Goal: Task Accomplishment & Management: Complete application form

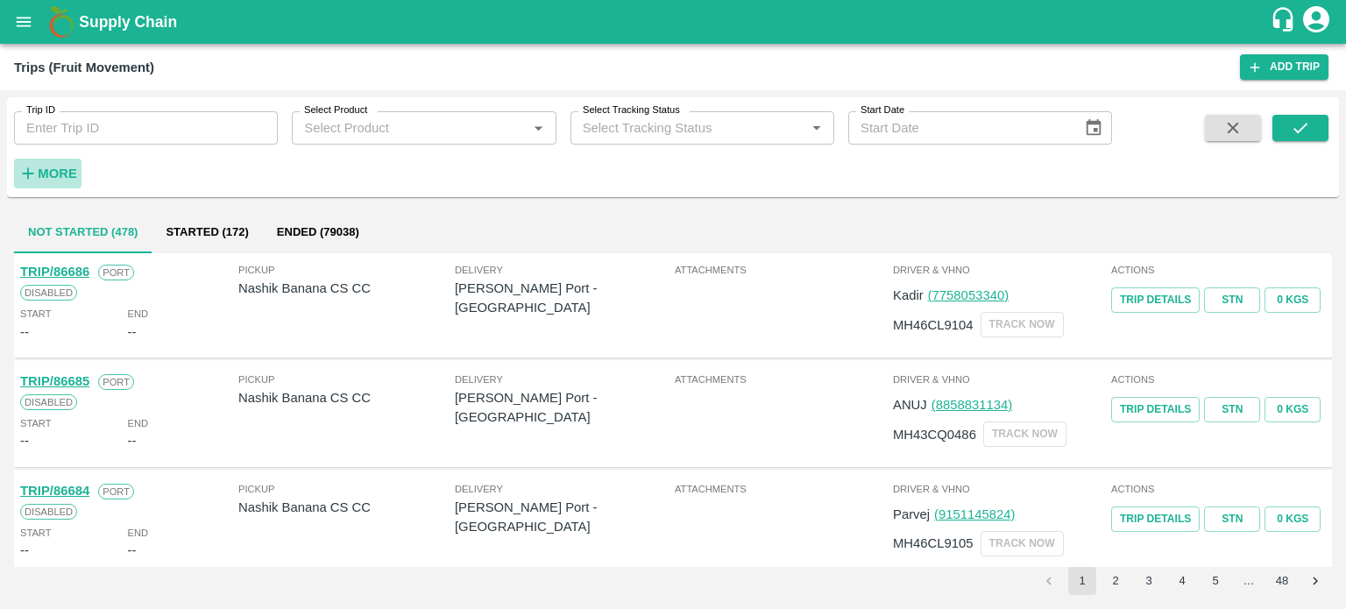
click at [68, 174] on strong "More" at bounding box center [57, 173] width 39 height 14
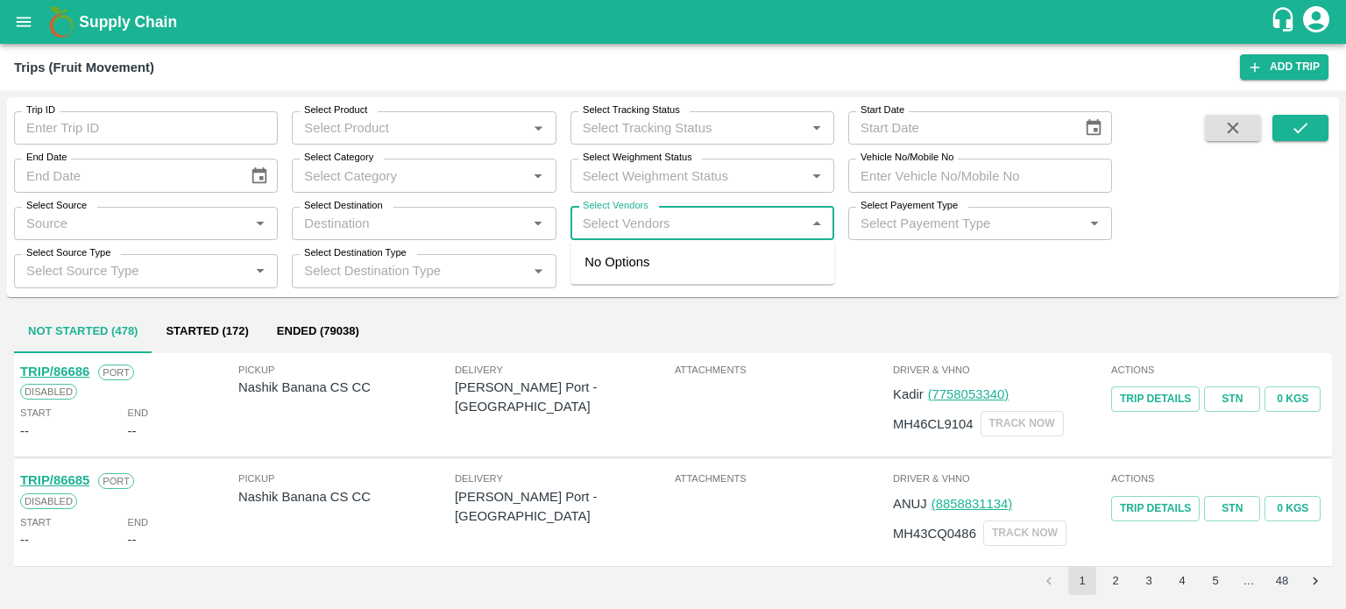
click at [666, 231] on input "Select Vendors" at bounding box center [688, 223] width 224 height 23
type input "new gold"
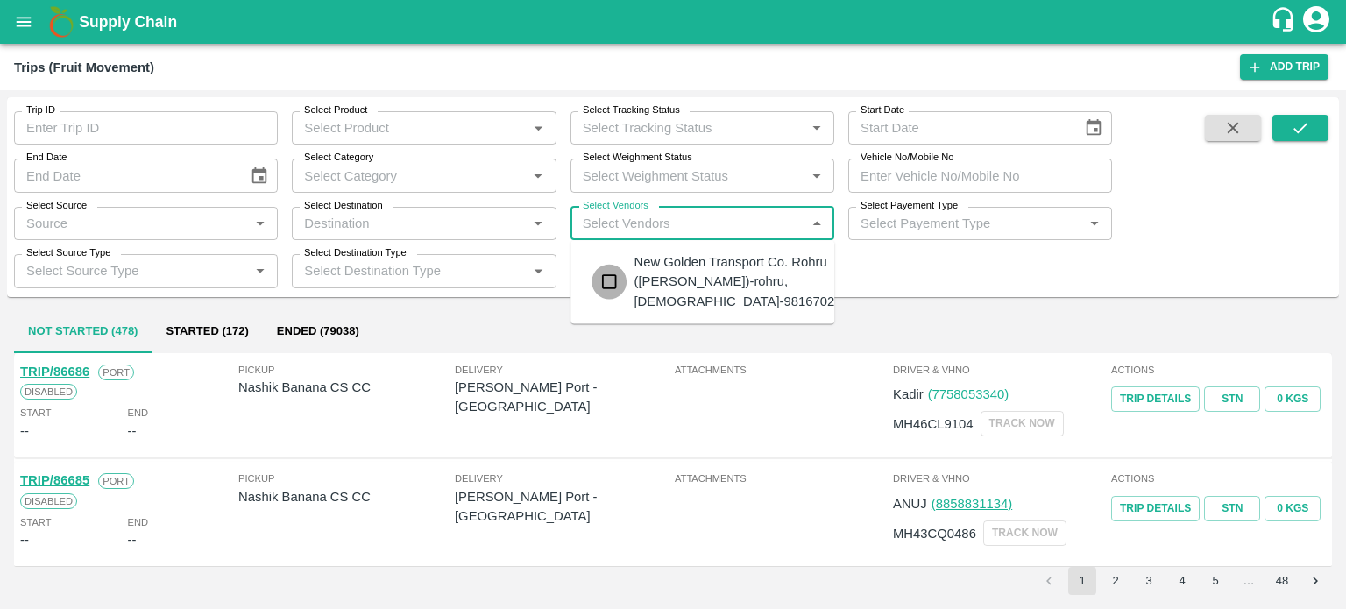
click at [603, 273] on input "checkbox" at bounding box center [608, 282] width 35 height 35
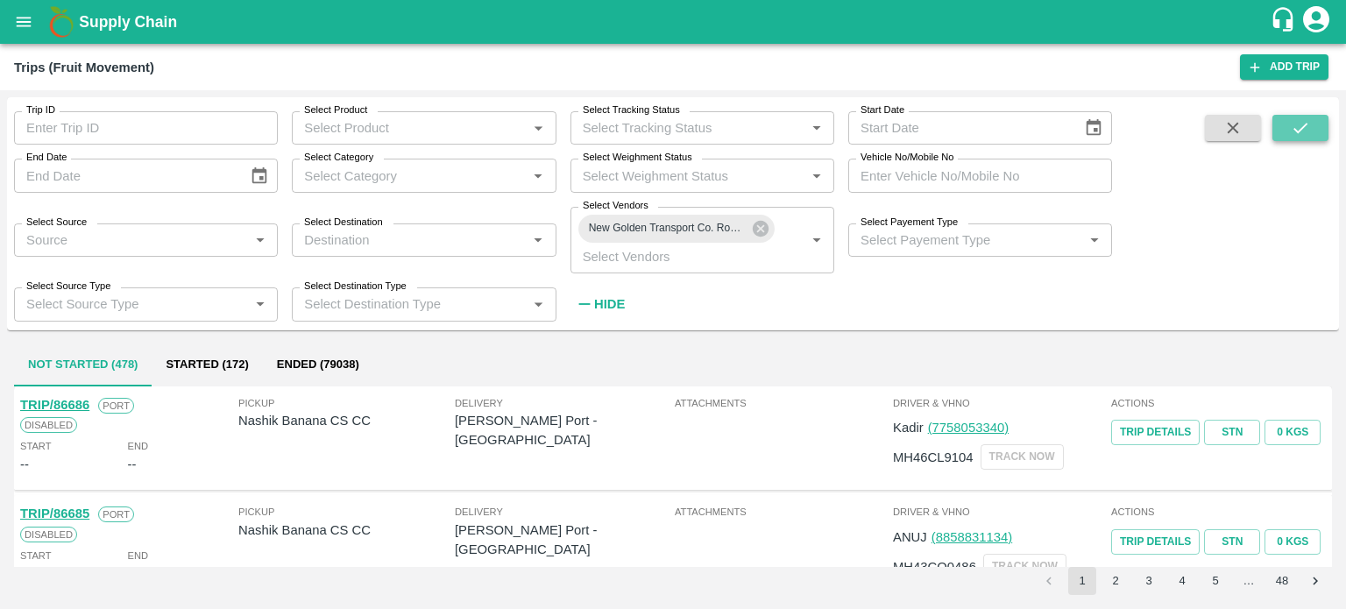
click at [1296, 125] on icon "submit" at bounding box center [1299, 127] width 19 height 19
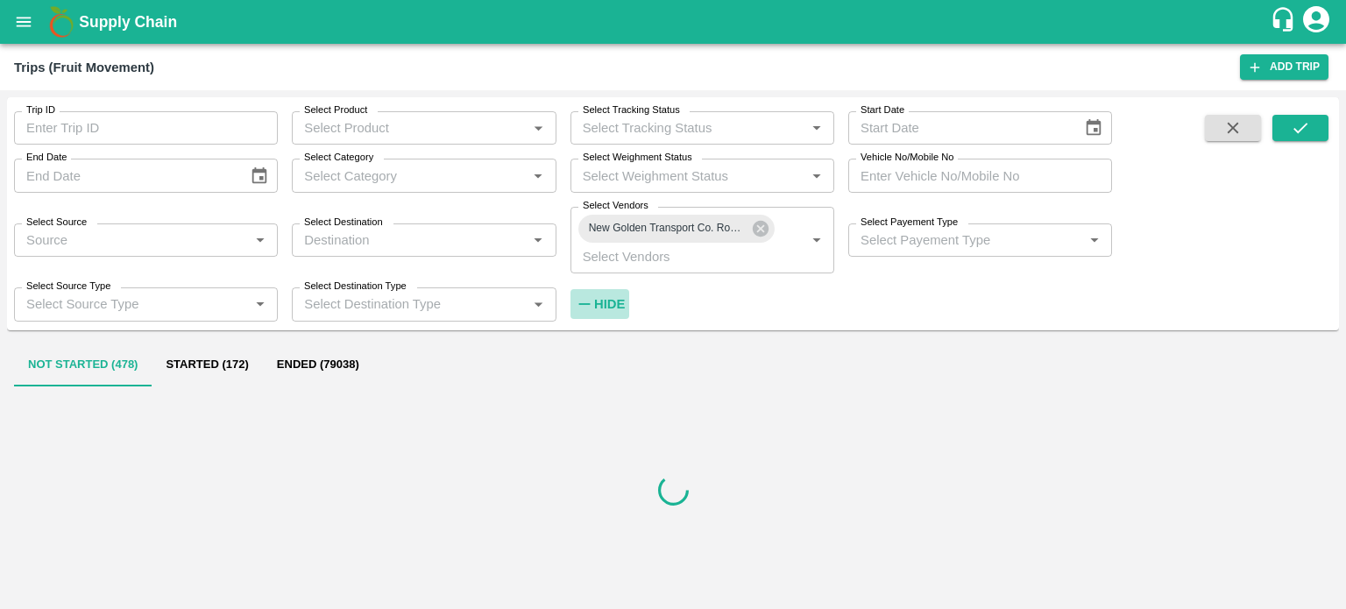
click at [608, 300] on strong "Hide" at bounding box center [609, 304] width 31 height 14
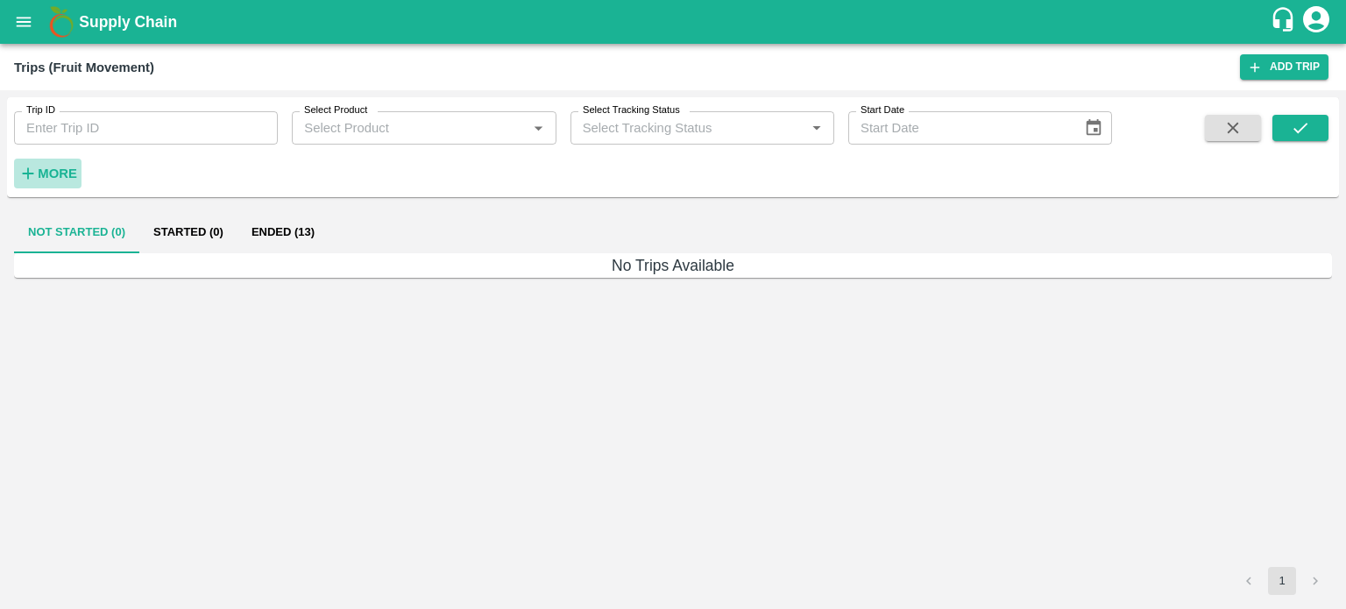
click at [63, 178] on strong "More" at bounding box center [57, 173] width 39 height 14
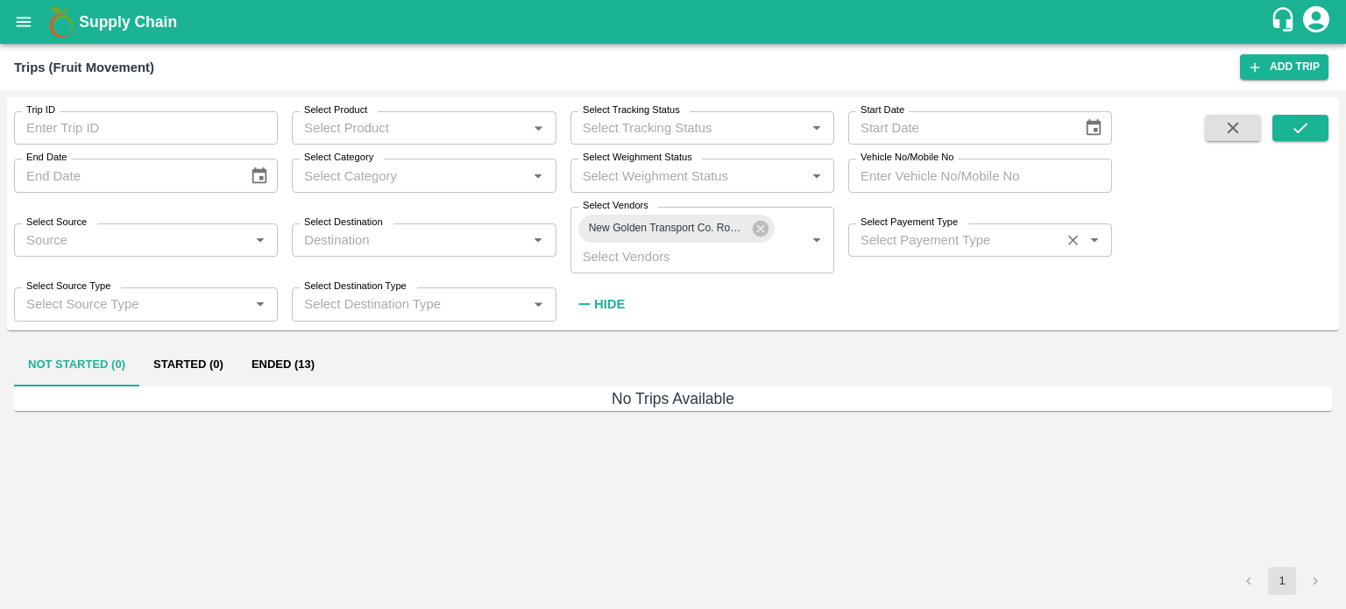
click at [911, 234] on input "Select Payement Type" at bounding box center [953, 240] width 201 height 23
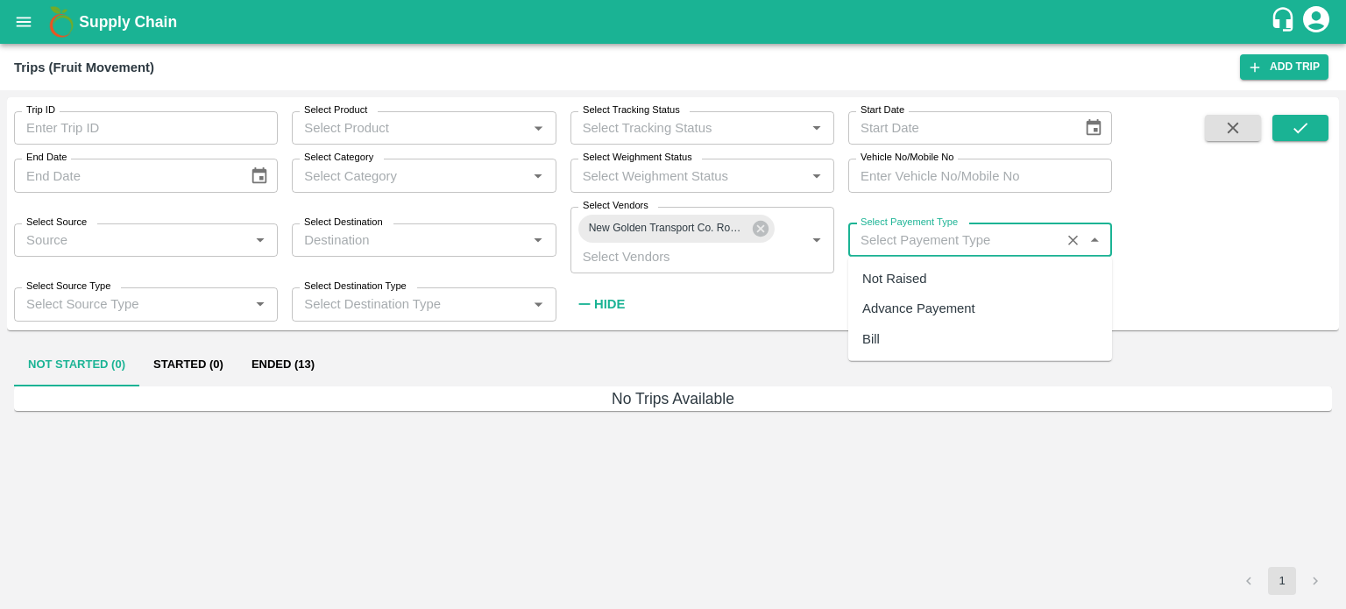
click at [890, 300] on div "Advance Payement" at bounding box center [918, 308] width 113 height 19
type input "Advance Payement"
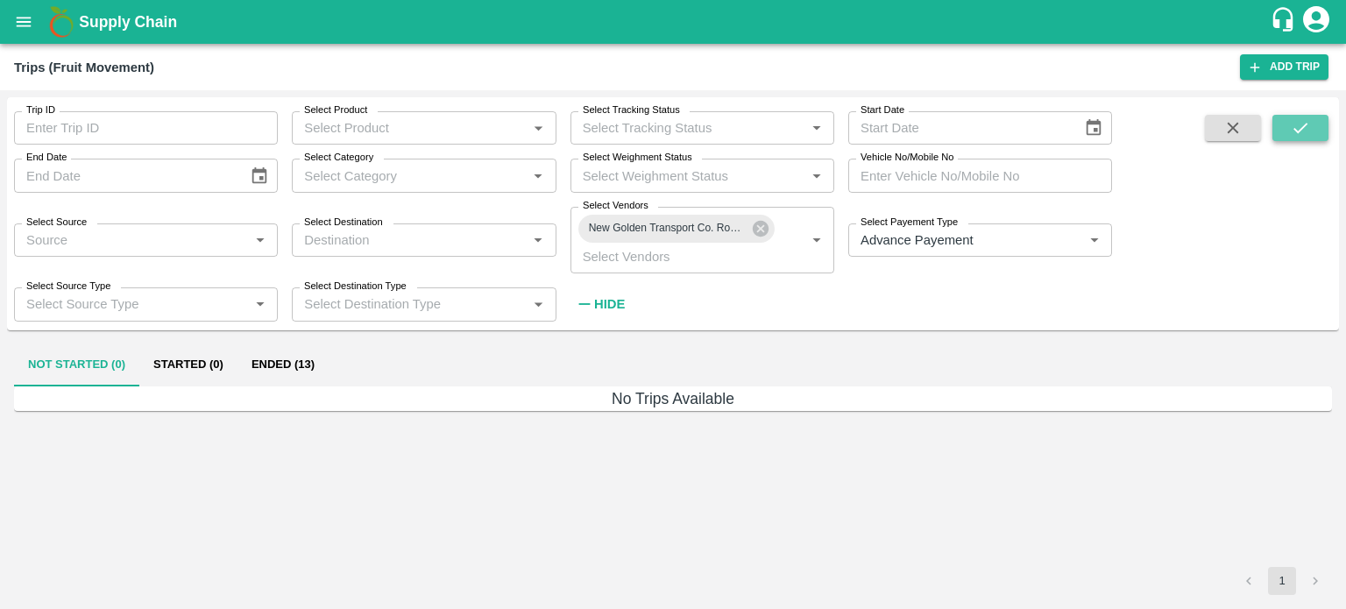
click at [1309, 117] on button "submit" at bounding box center [1300, 128] width 56 height 26
click at [294, 360] on button "Ended (1)" at bounding box center [279, 365] width 85 height 42
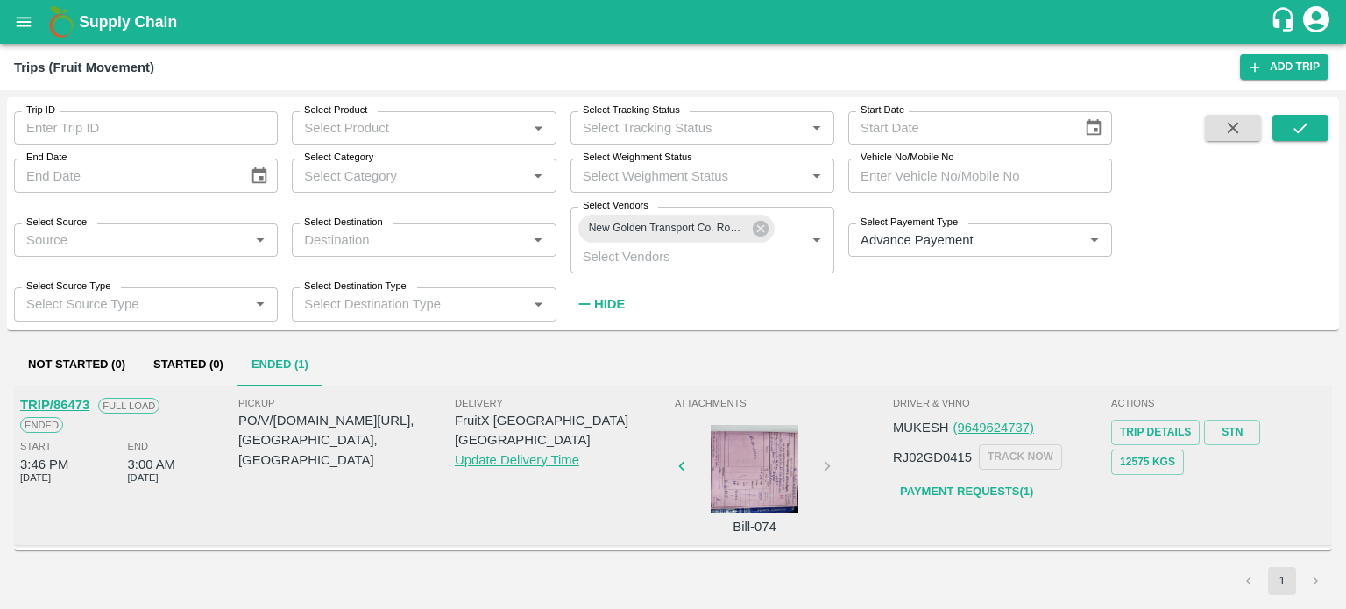
click at [716, 493] on div at bounding box center [754, 469] width 131 height 88
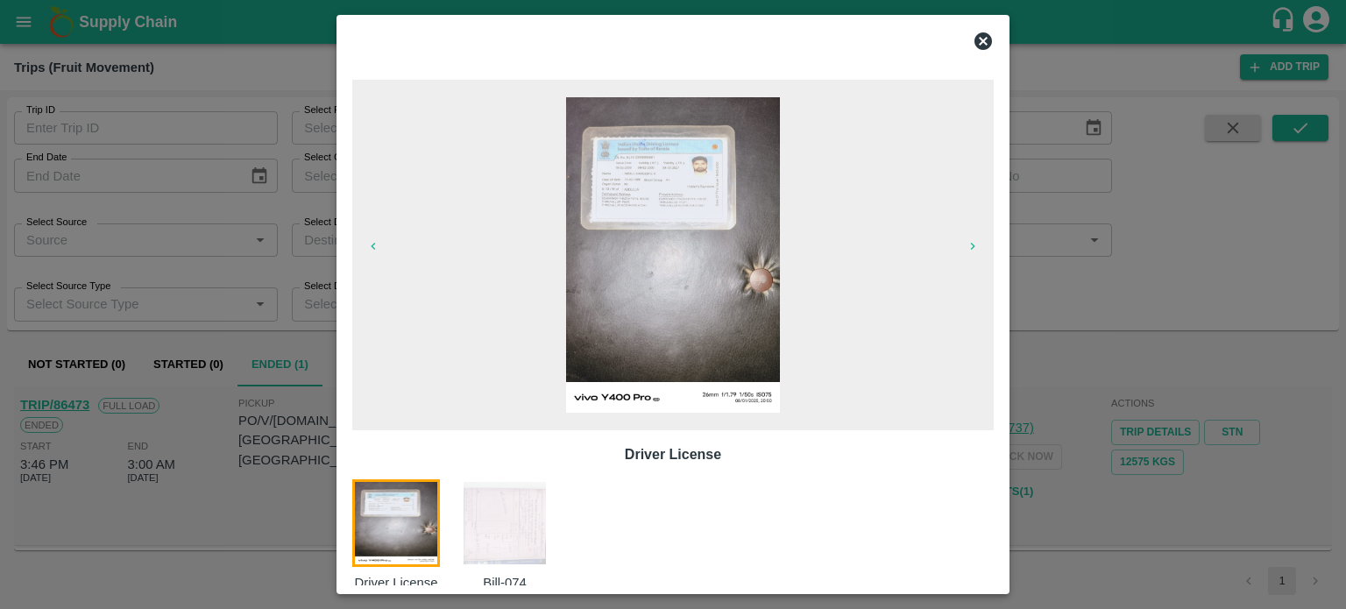
click at [524, 516] on img at bounding box center [505, 523] width 88 height 88
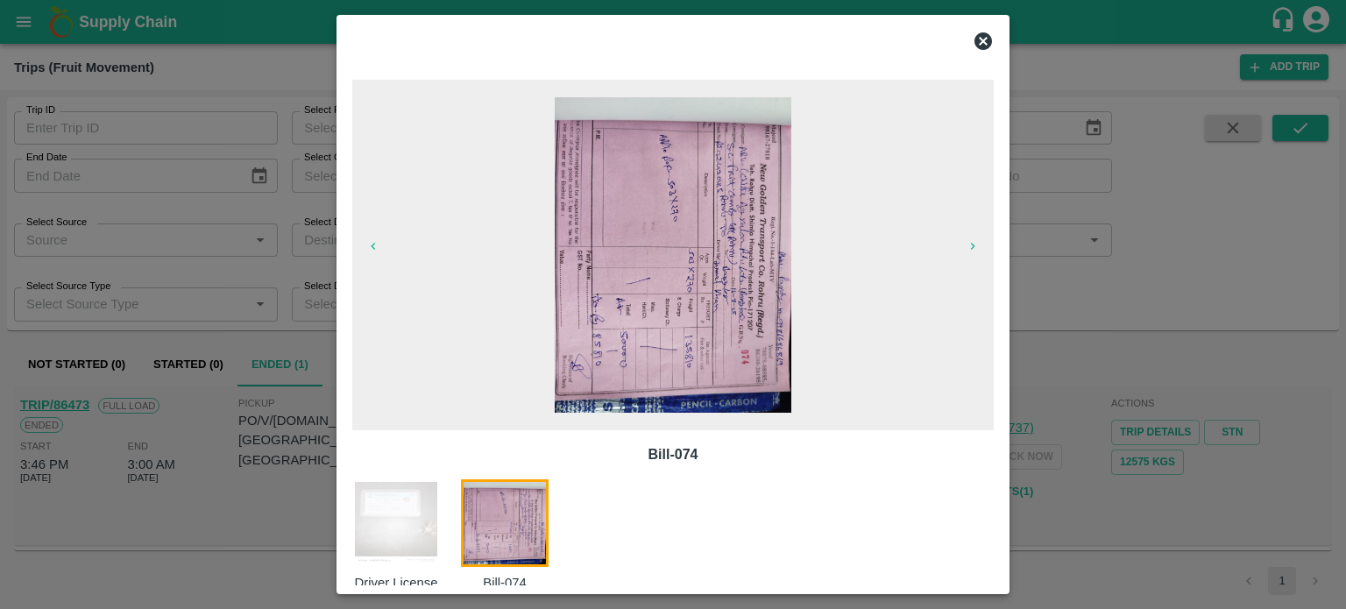
scroll to position [28, 0]
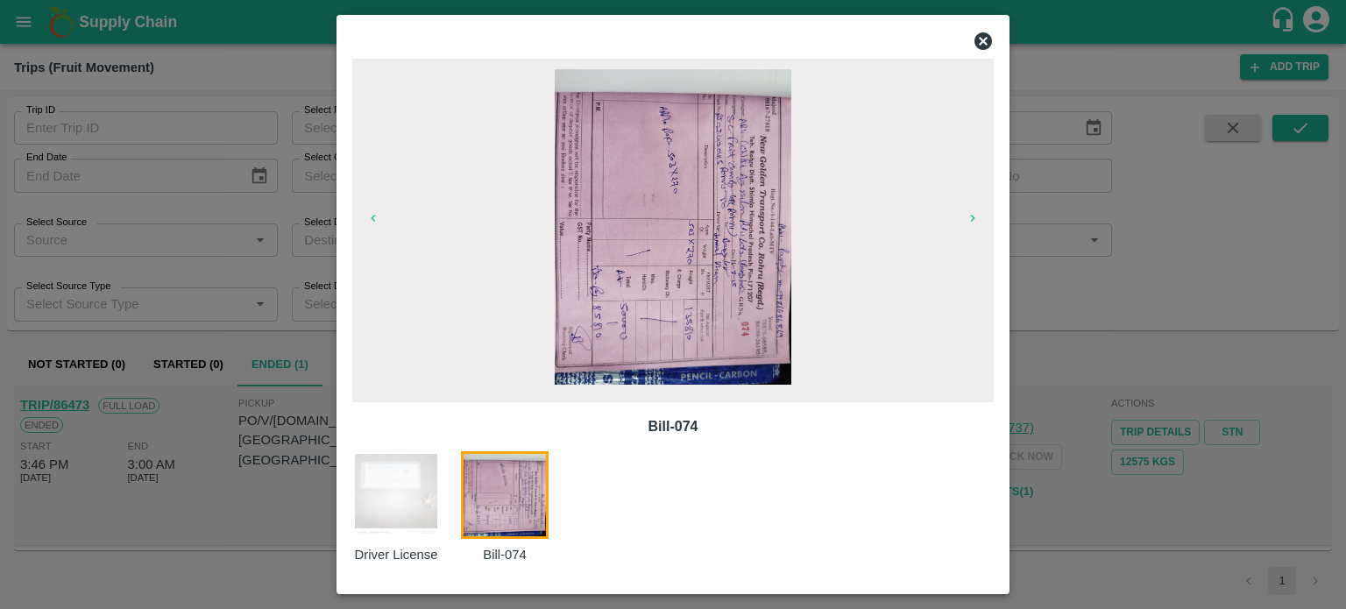
click at [984, 45] on icon at bounding box center [983, 41] width 18 height 18
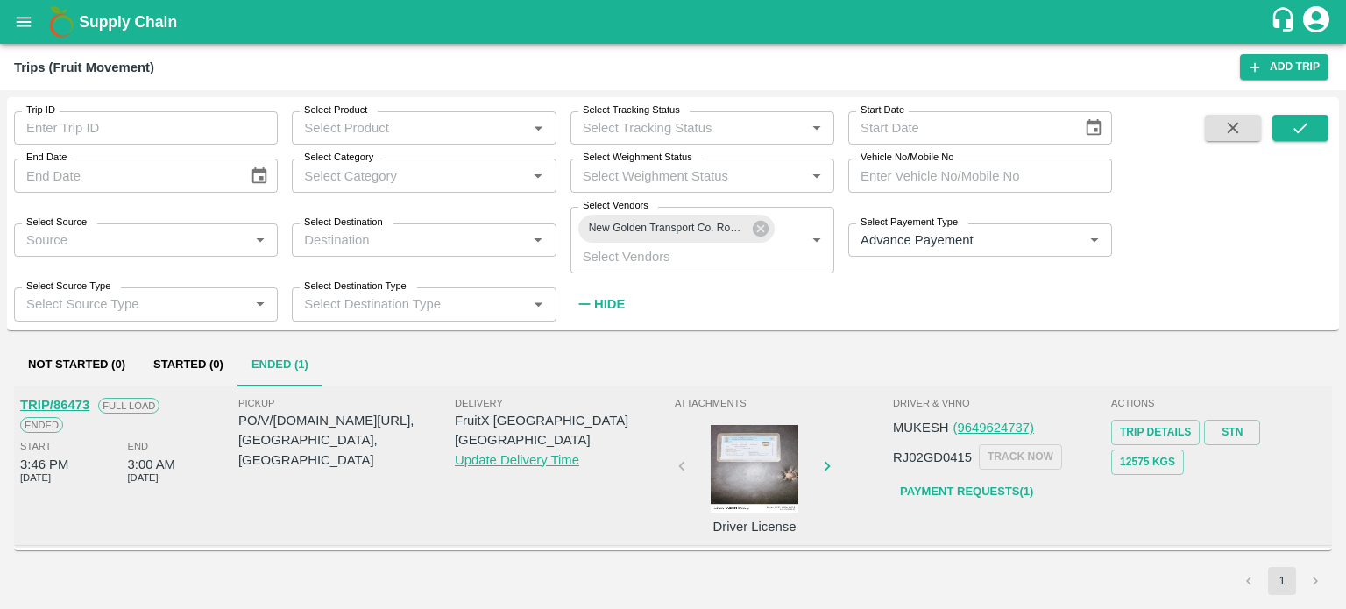
click at [747, 454] on div at bounding box center [754, 469] width 131 height 88
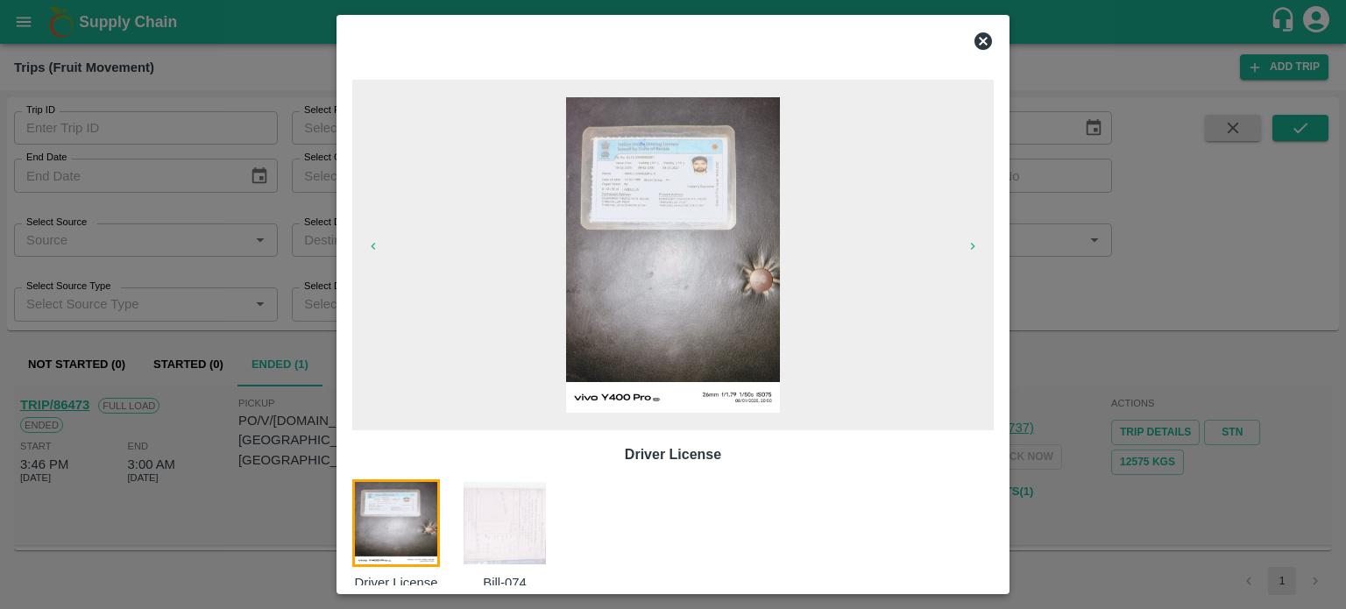
click at [548, 524] on img at bounding box center [505, 523] width 88 height 88
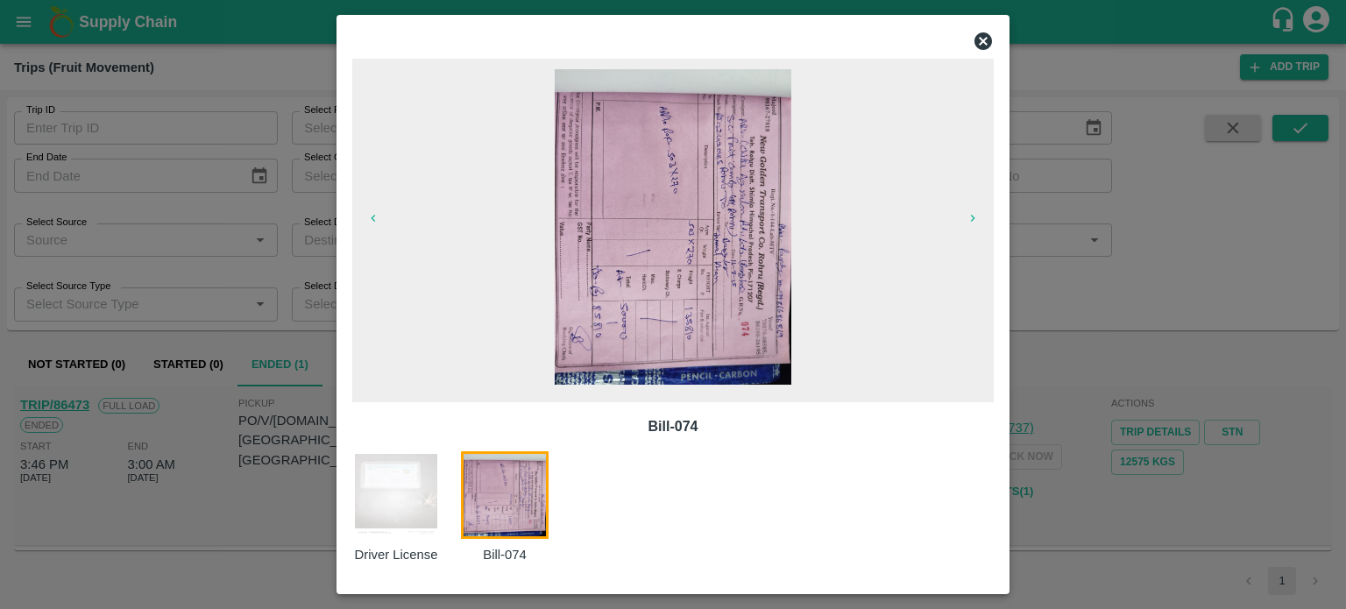
click at [1043, 380] on div at bounding box center [673, 304] width 1346 height 609
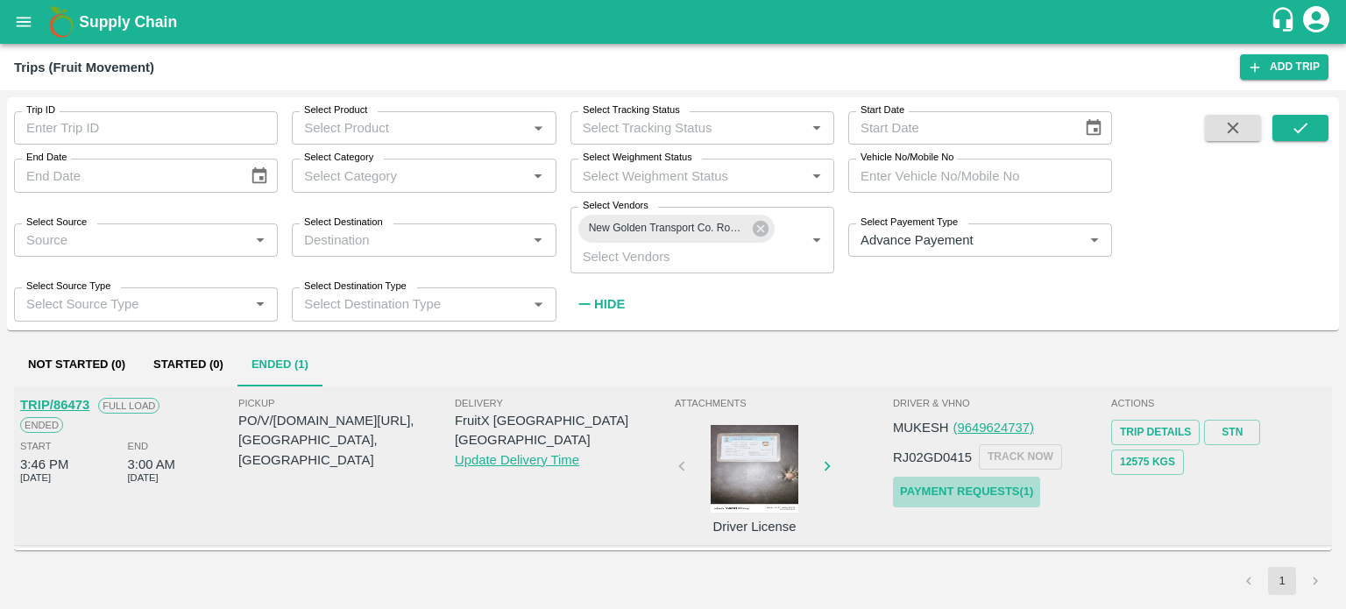
click at [968, 484] on link "Payment Requests( 1 )" at bounding box center [966, 492] width 147 height 31
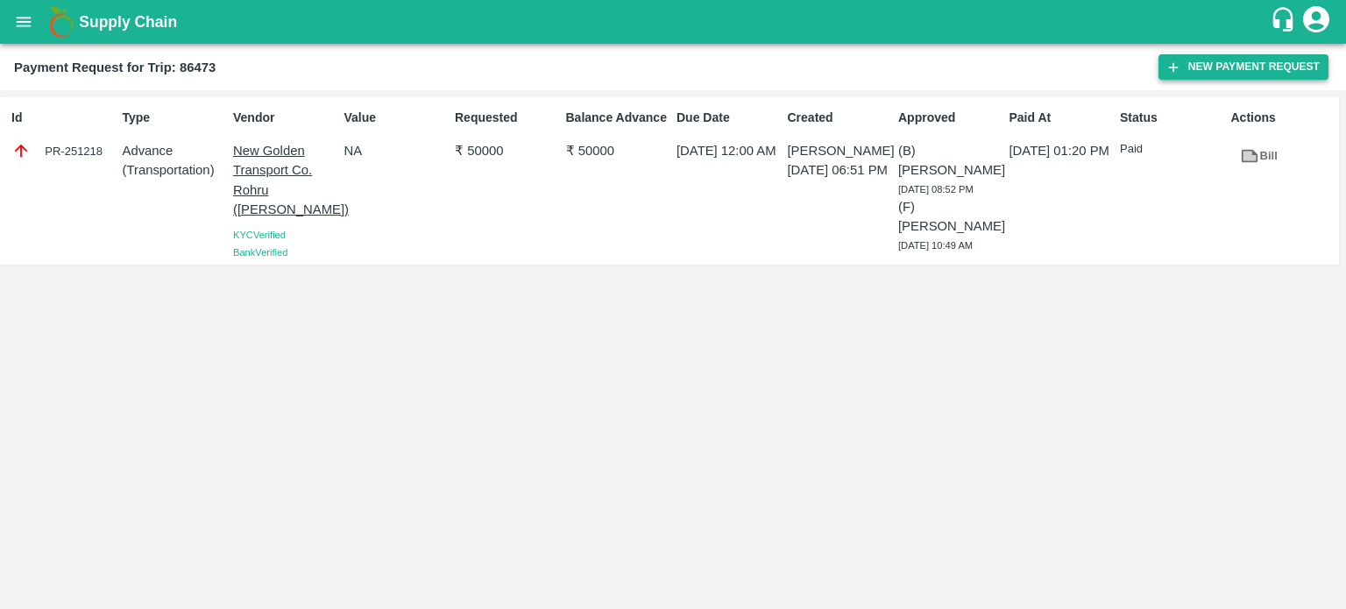
click at [1188, 68] on button "New Payment Request" at bounding box center [1243, 66] width 170 height 25
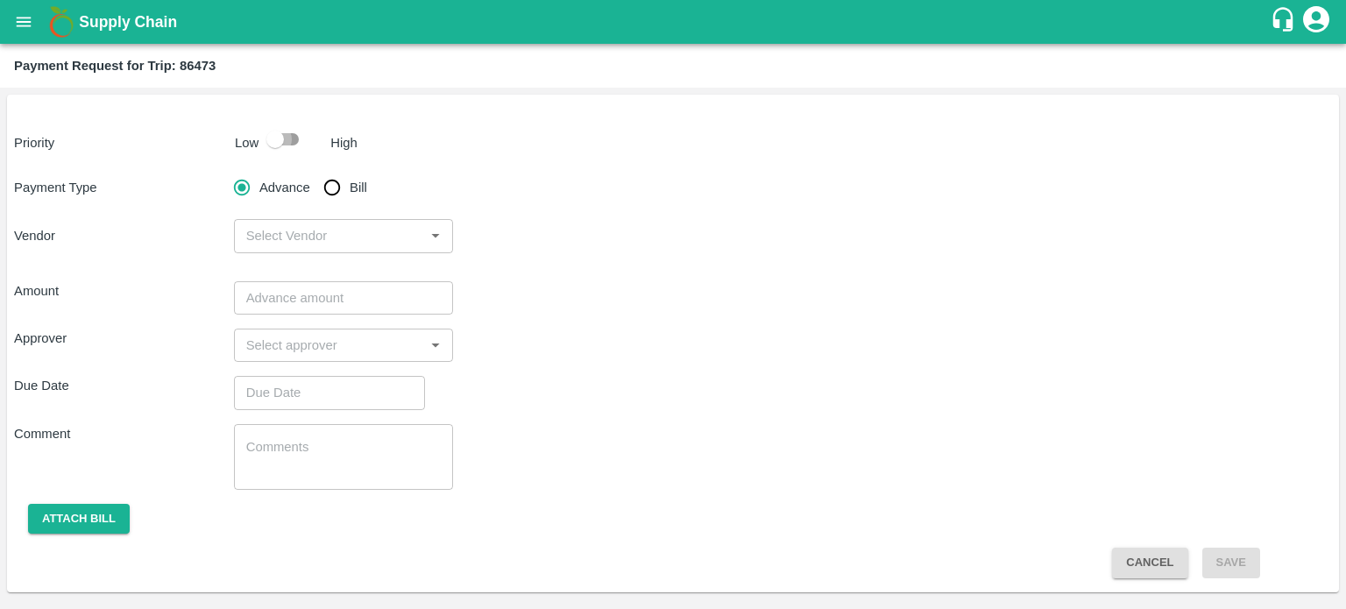
click at [294, 143] on input "checkbox" at bounding box center [275, 139] width 100 height 33
checkbox input "true"
click at [336, 193] on input "Bill" at bounding box center [331, 187] width 35 height 35
radio input "true"
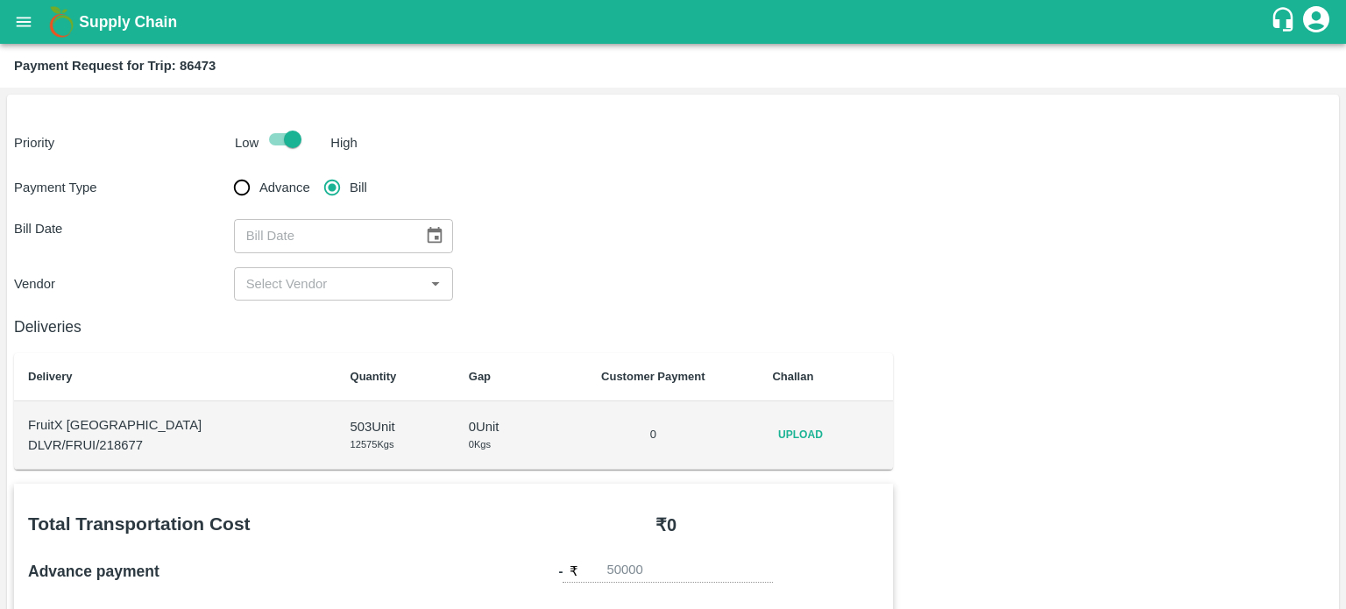
click at [425, 234] on icon "Choose date" at bounding box center [434, 235] width 19 height 19
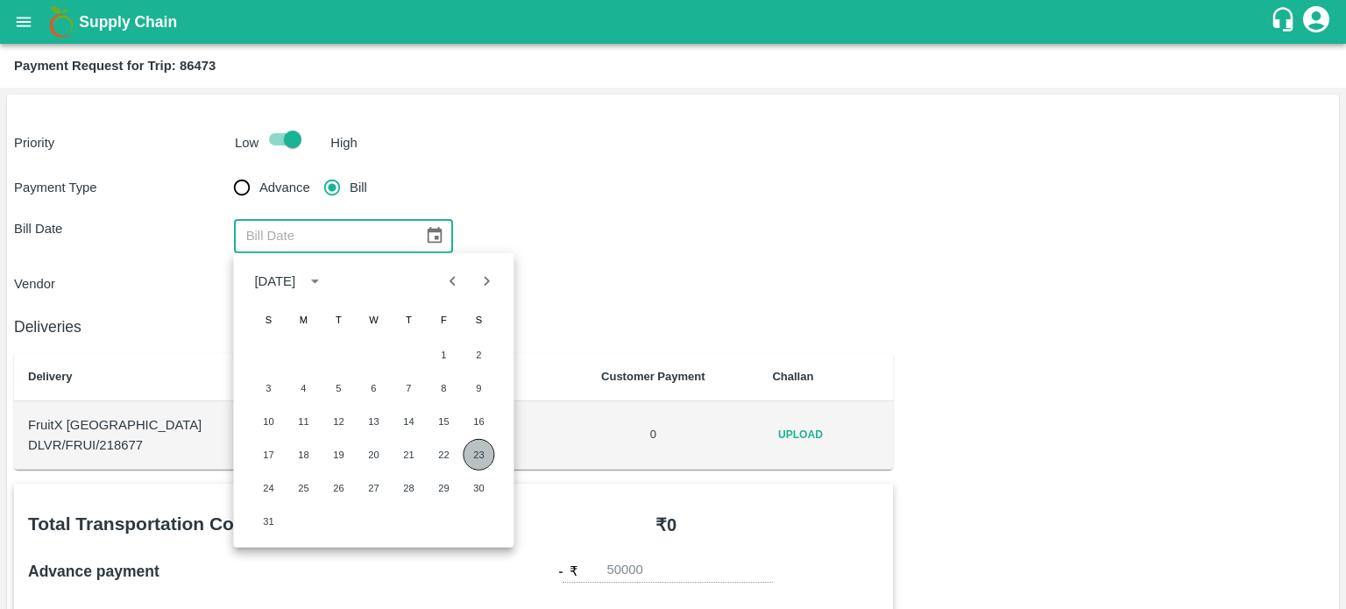
click at [476, 453] on button "23" at bounding box center [479, 455] width 32 height 32
type input "[DATE]"
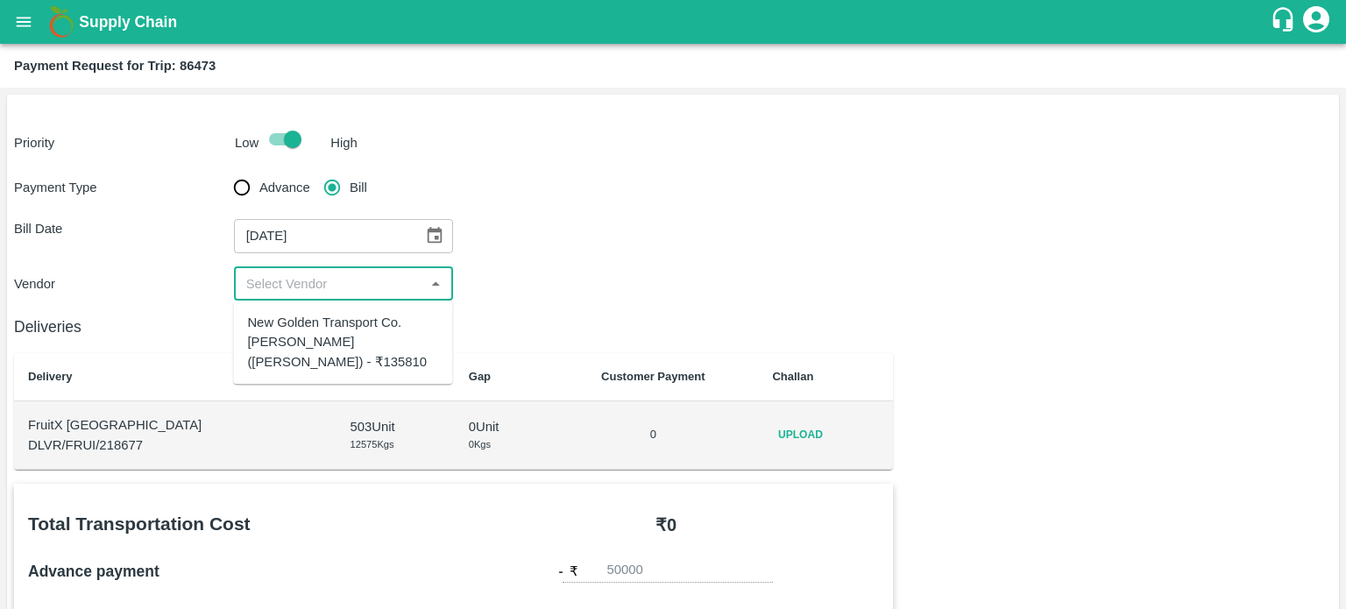
click at [312, 286] on input "input" at bounding box center [329, 283] width 180 height 23
click at [329, 341] on div "New Golden Transport Co. [PERSON_NAME] ([PERSON_NAME]) - ₹135810" at bounding box center [342, 342] width 191 height 59
type input "New Golden Transport Co. [PERSON_NAME] ([PERSON_NAME]) - ₹135810"
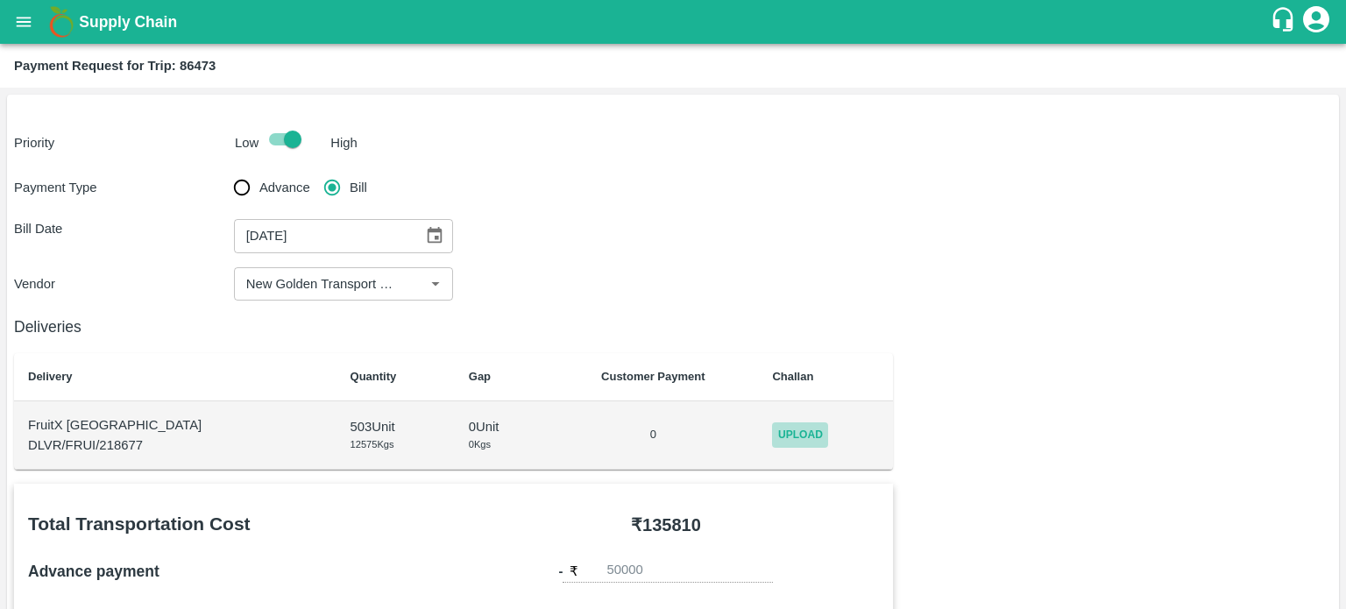
click at [772, 432] on span "Upload" at bounding box center [800, 434] width 56 height 25
click at [0, 0] on input "Upload" at bounding box center [0, 0] width 0 height 0
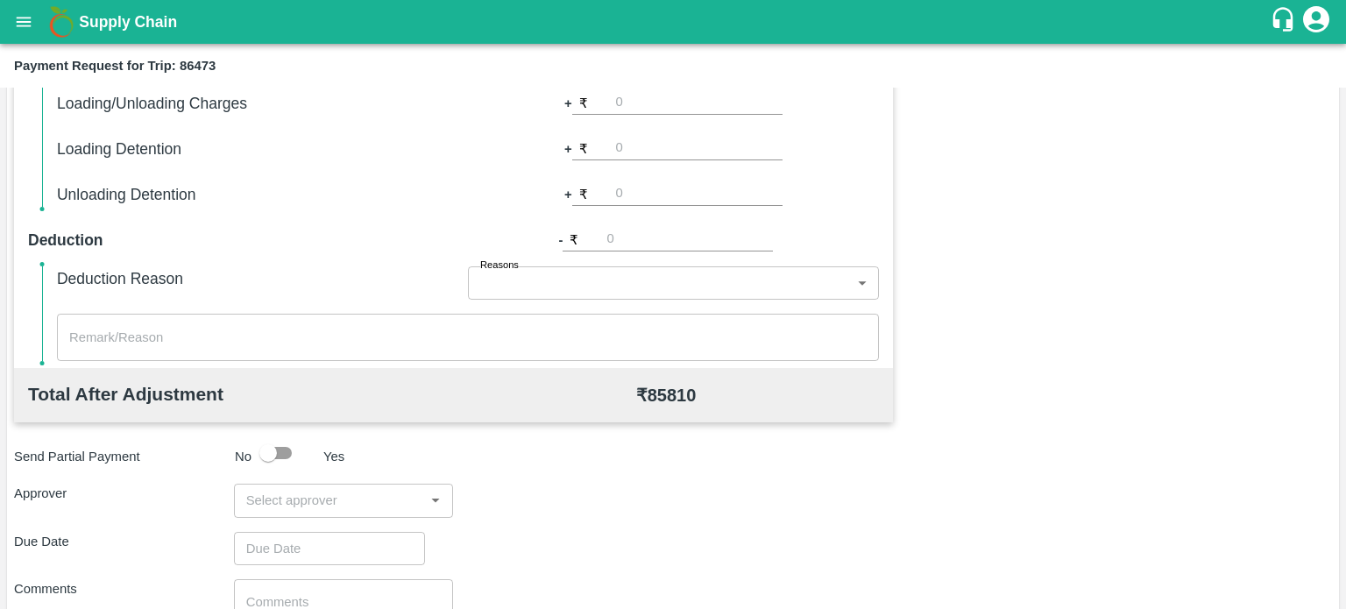
scroll to position [598, 0]
click at [307, 497] on input "input" at bounding box center [329, 499] width 180 height 23
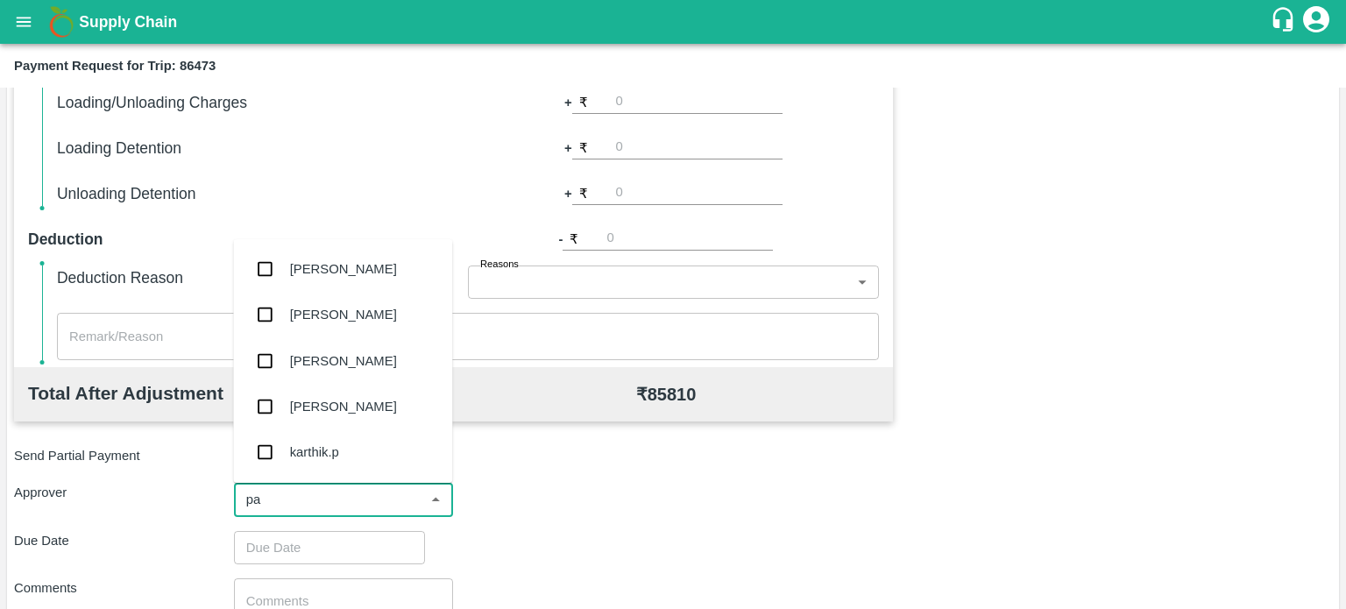
type input "pal"
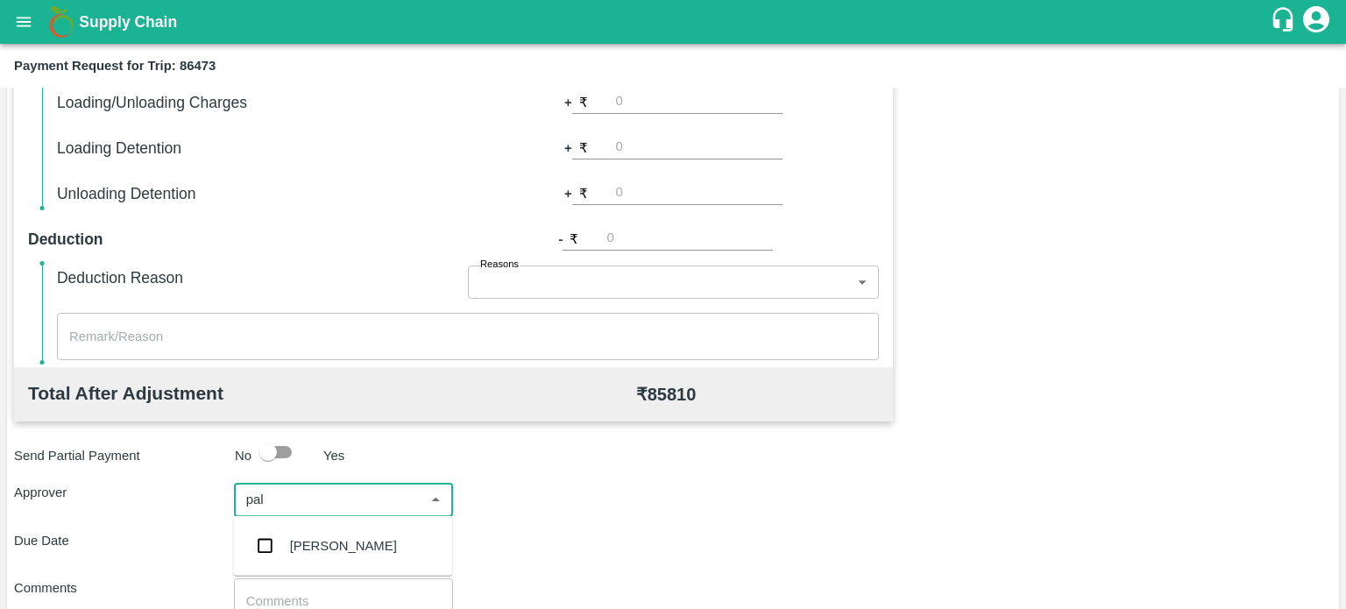
click at [315, 540] on div "[PERSON_NAME]" at bounding box center [343, 545] width 107 height 19
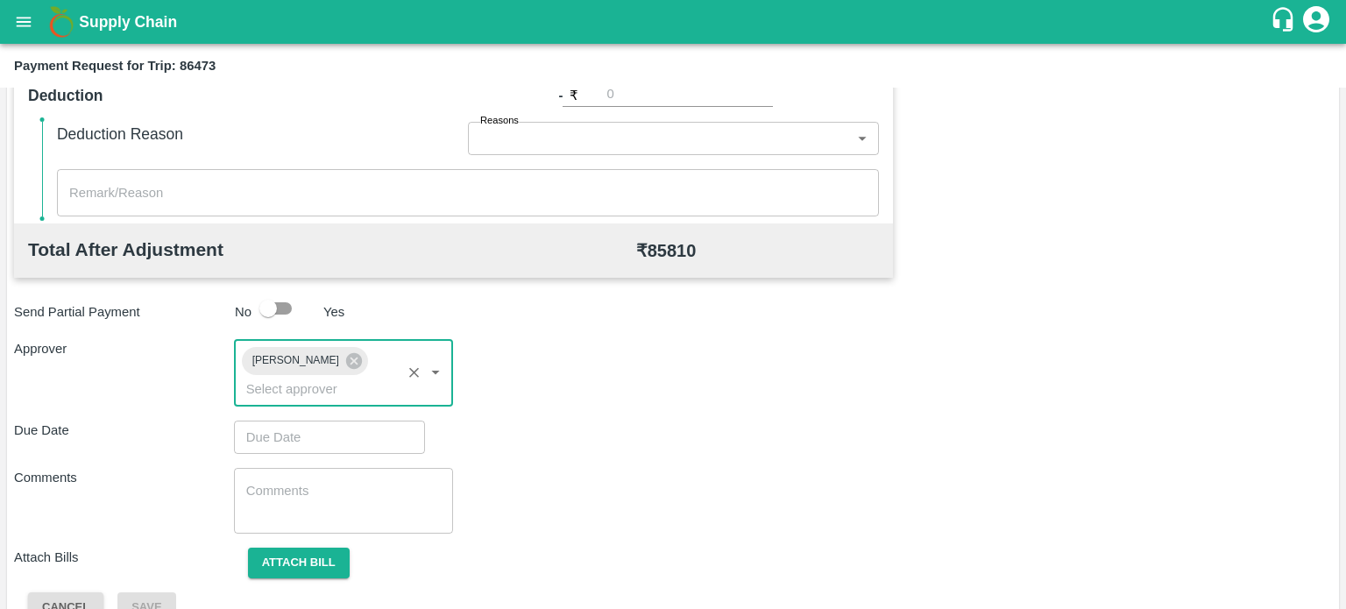
scroll to position [743, 0]
type input "DD/MM/YYYY hh:mm aa"
click at [315, 439] on input "DD/MM/YYYY hh:mm aa" at bounding box center [323, 436] width 179 height 33
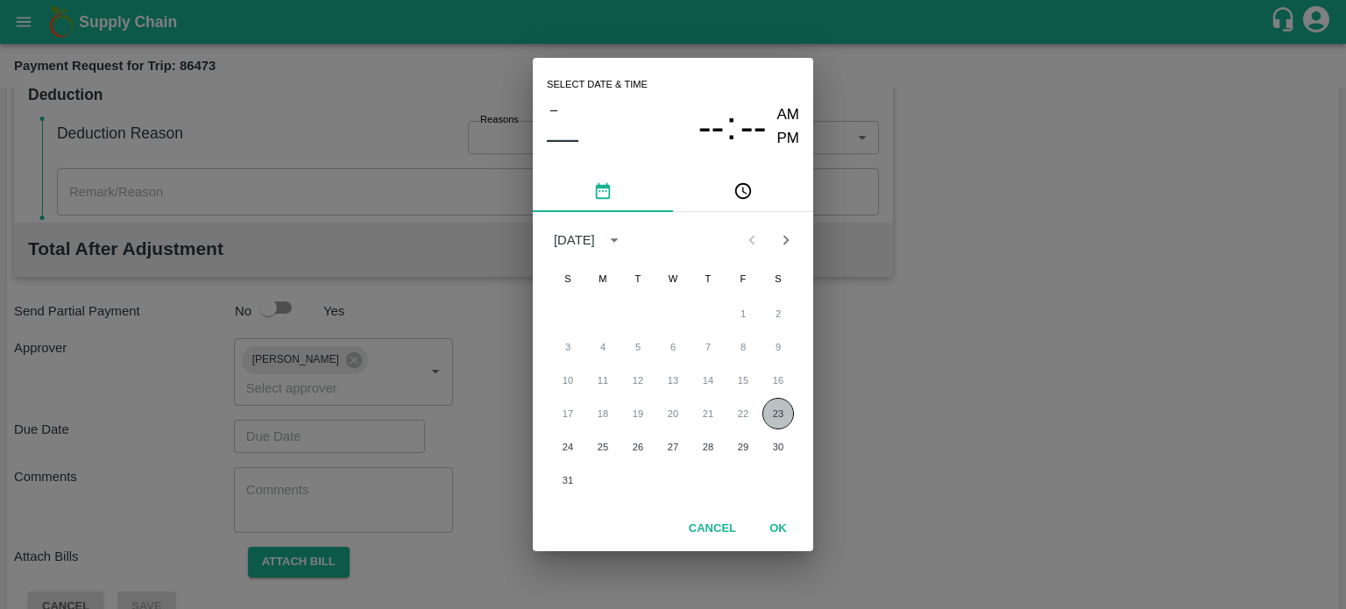
click at [774, 413] on button "23" at bounding box center [778, 414] width 32 height 32
type input "[DATE] 12:00 AM"
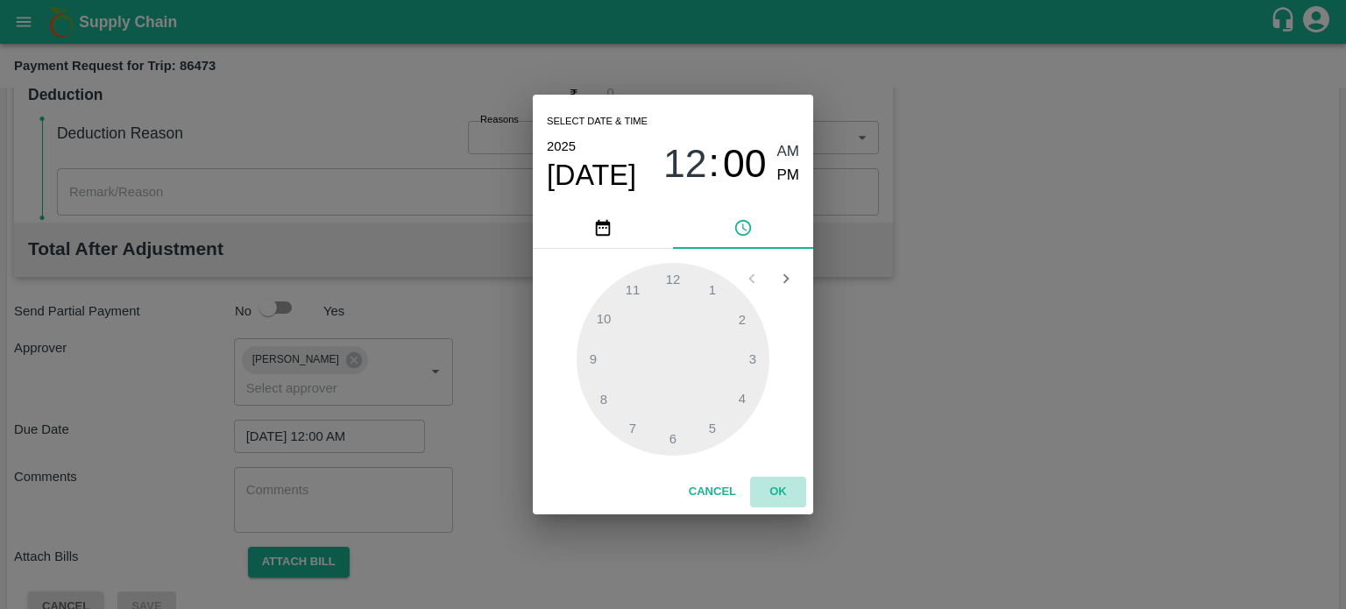
click at [778, 496] on button "OK" at bounding box center [778, 492] width 56 height 31
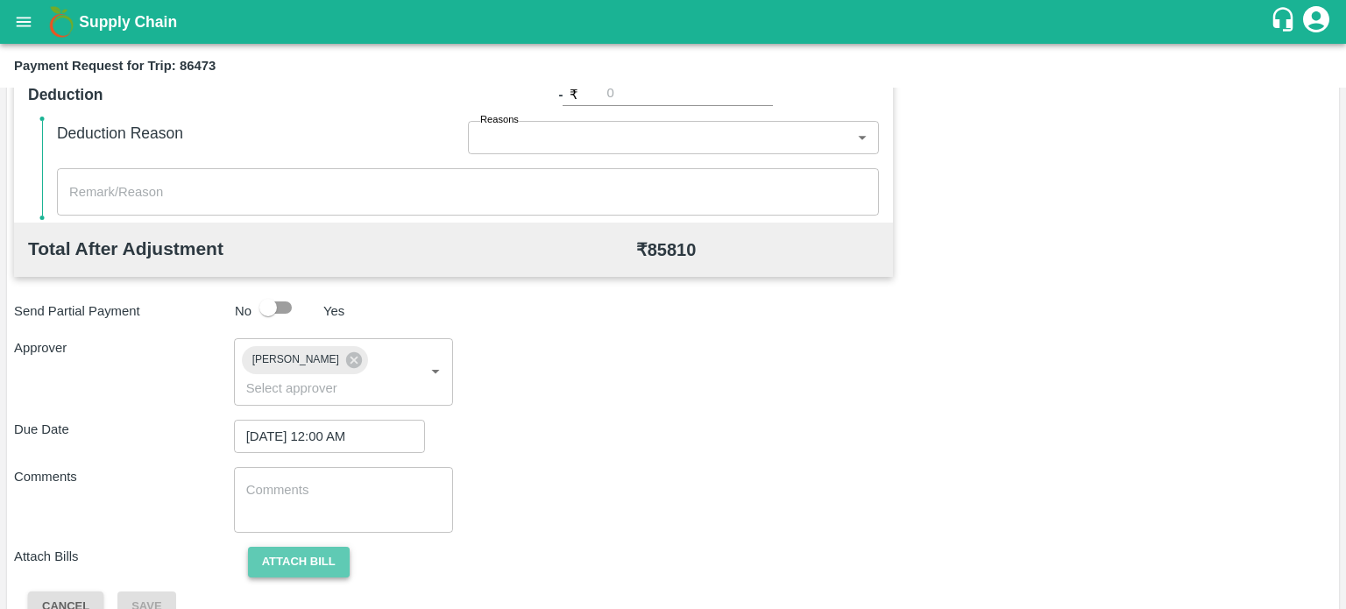
click at [315, 561] on button "Attach bill" at bounding box center [299, 562] width 102 height 31
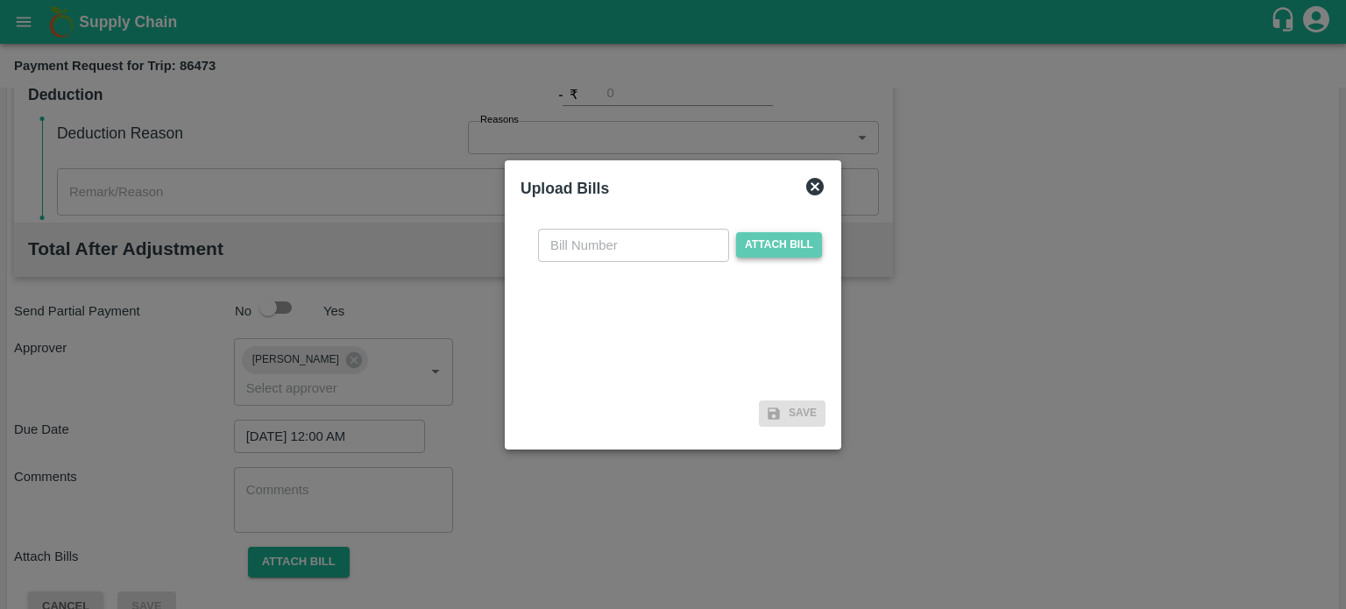
click at [756, 245] on span "Attach bill" at bounding box center [779, 244] width 86 height 25
click at [0, 0] on input "Attach bill" at bounding box center [0, 0] width 0 height 0
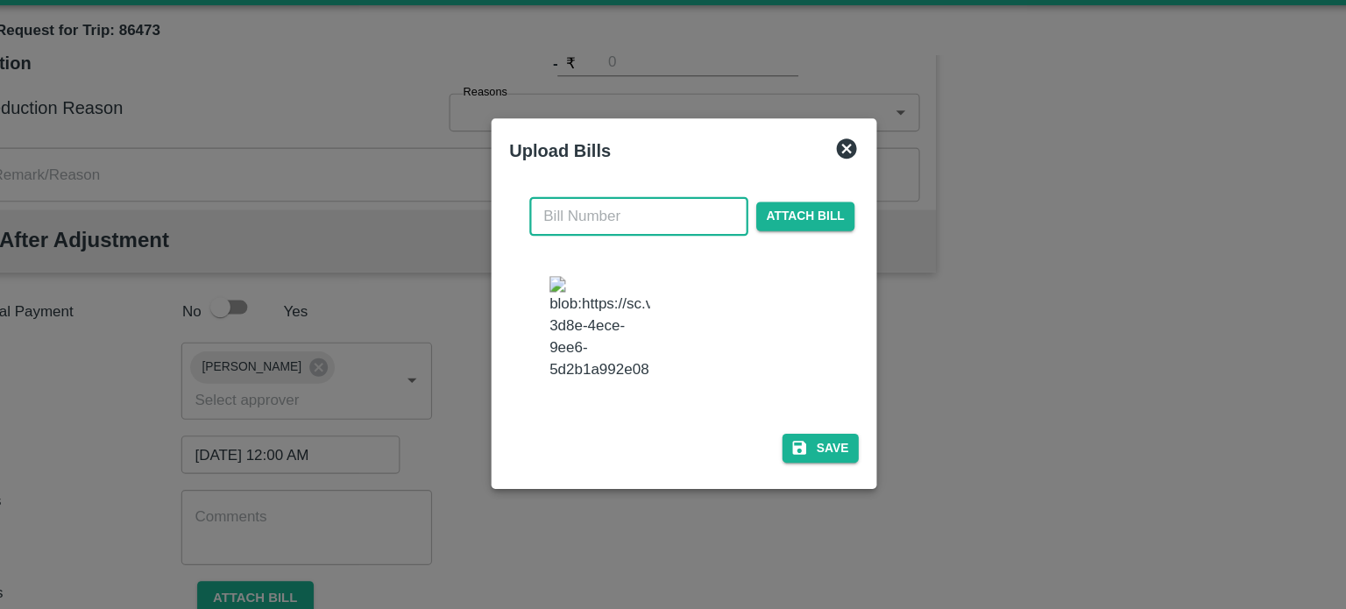
click at [595, 221] on input "text" at bounding box center [633, 227] width 191 height 33
type input "074"
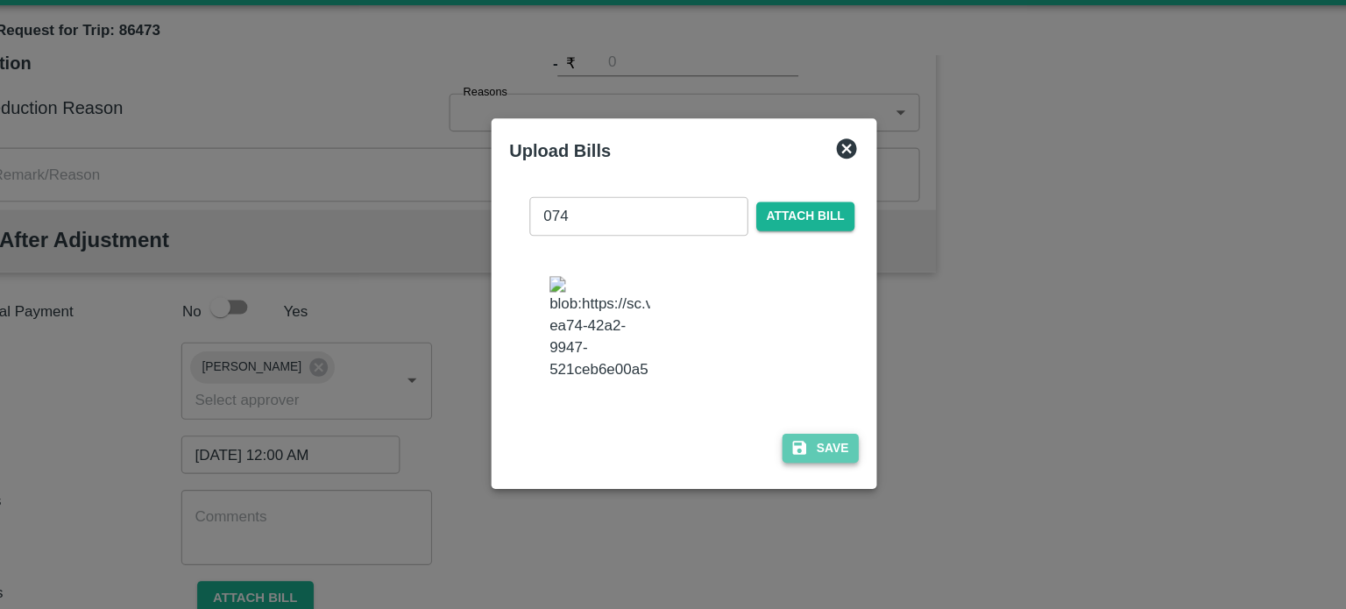
click at [788, 436] on button "Save" at bounding box center [792, 430] width 67 height 25
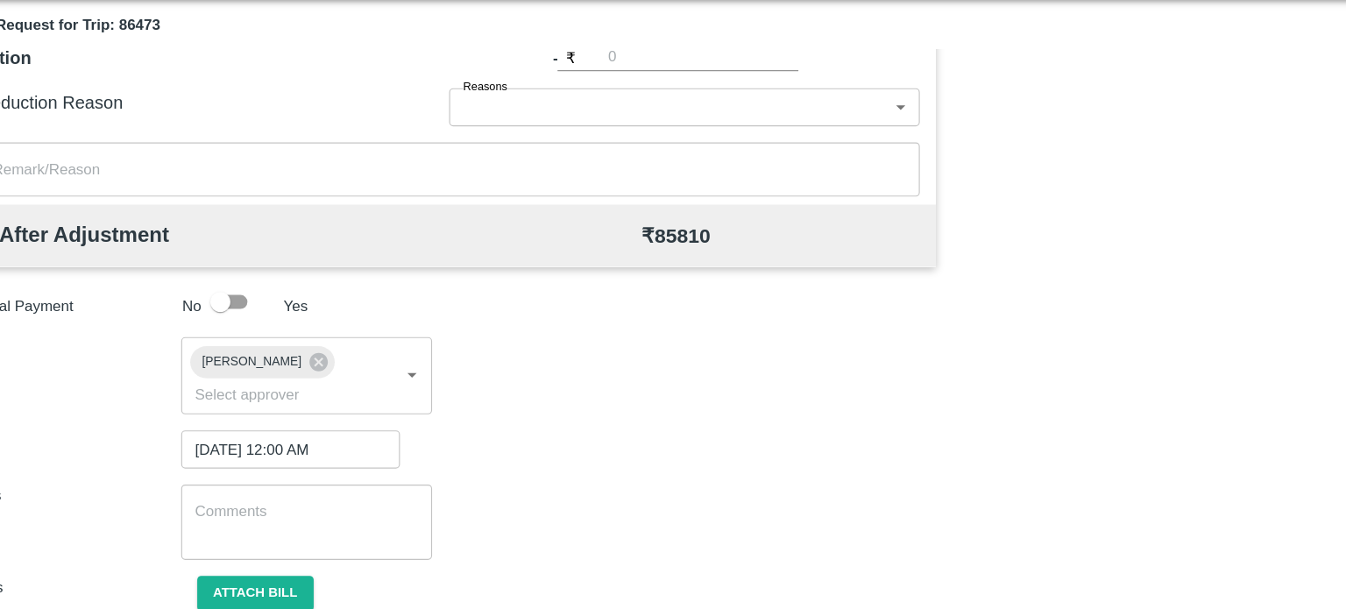
scroll to position [892, 0]
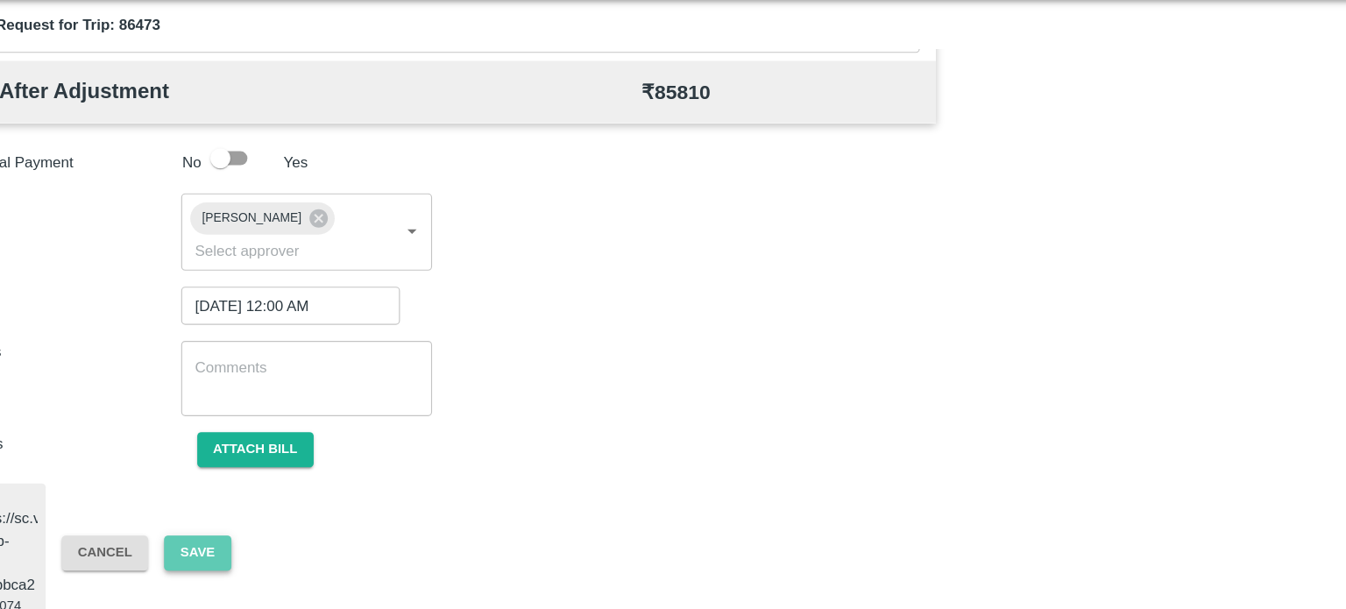
click at [247, 515] on button "Save" at bounding box center [248, 527] width 58 height 31
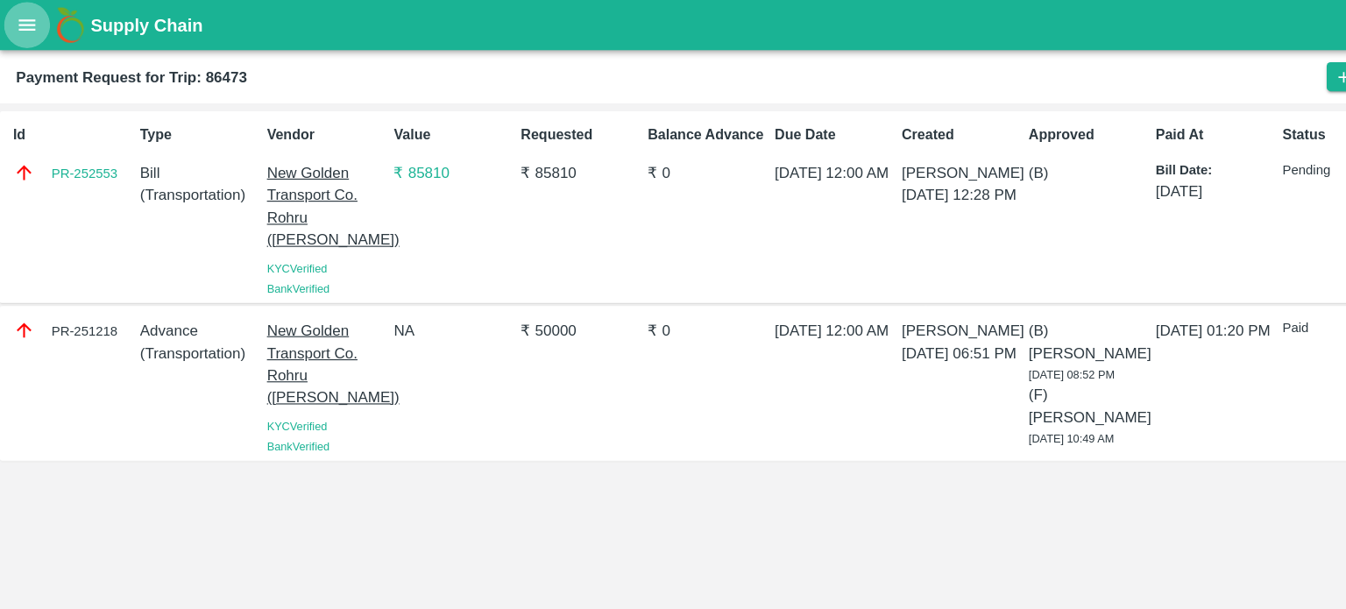
click at [22, 26] on icon "open drawer" at bounding box center [24, 22] width 15 height 10
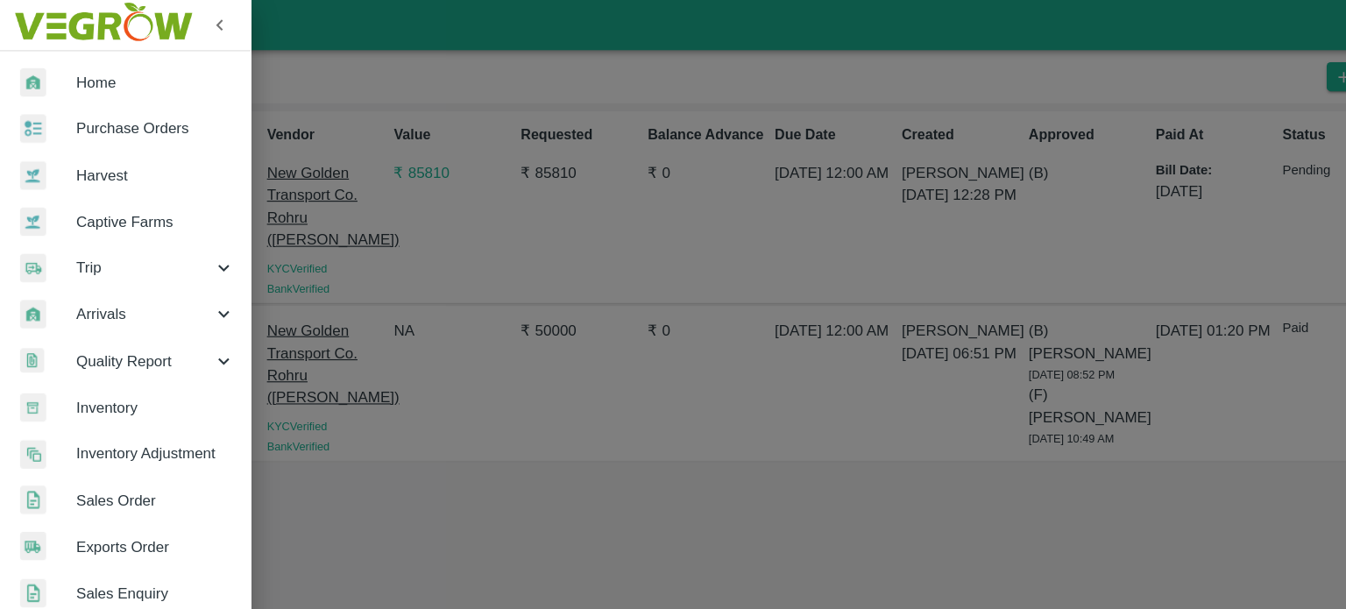
scroll to position [389, 0]
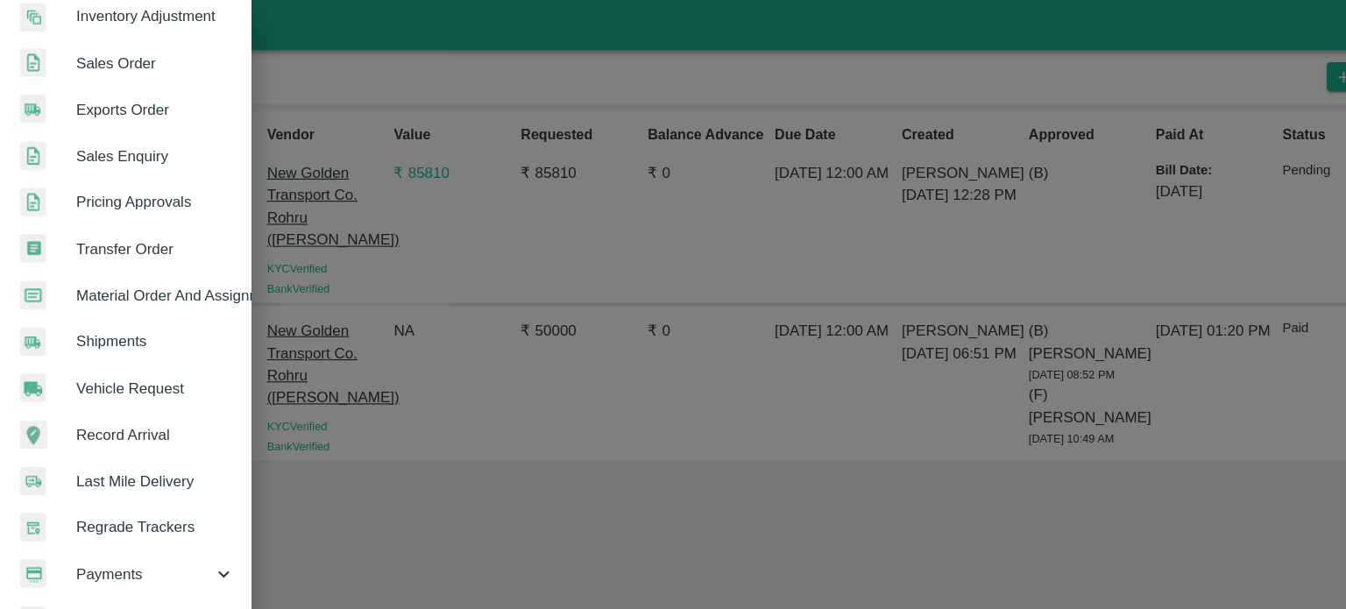
click at [113, 491] on span "Payments" at bounding box center [126, 500] width 119 height 19
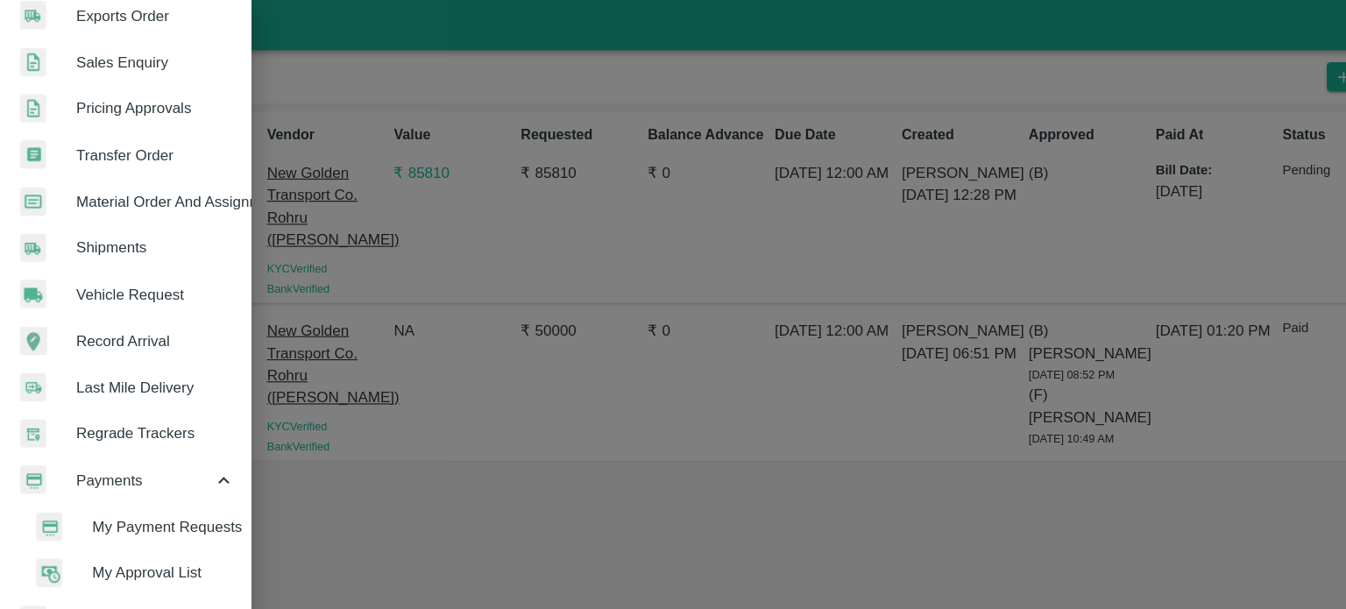
scroll to position [470, 0]
click at [113, 456] on span "My Payment Requests" at bounding box center [143, 459] width 124 height 19
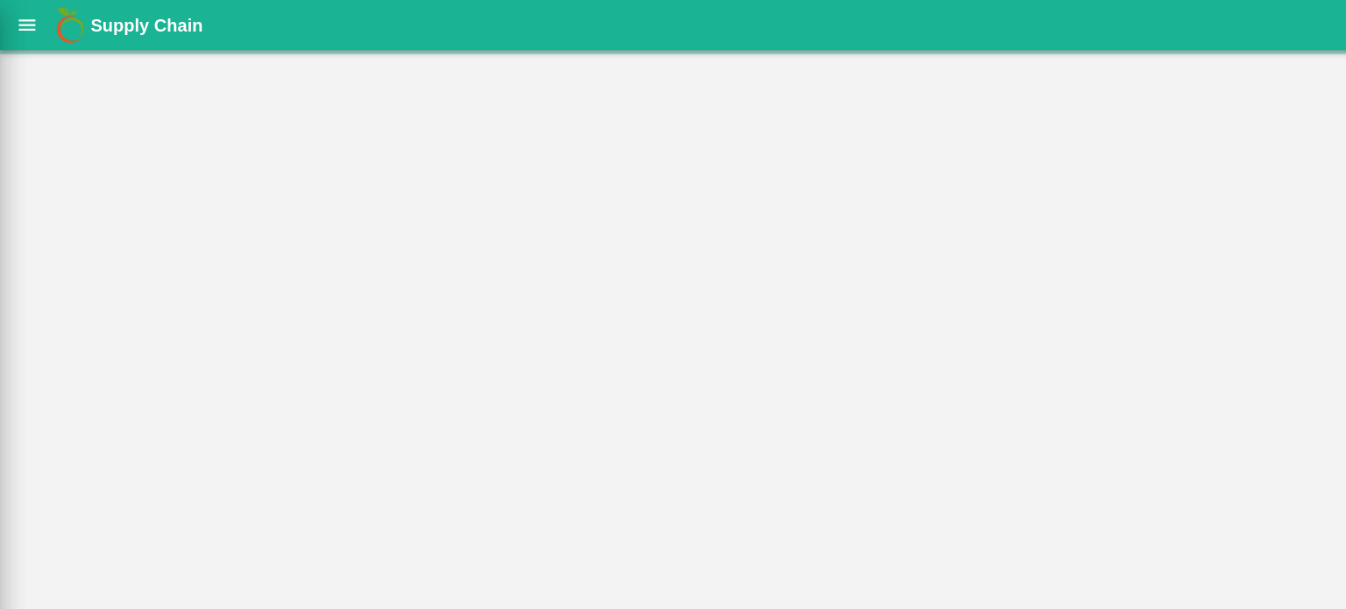
scroll to position [463, 0]
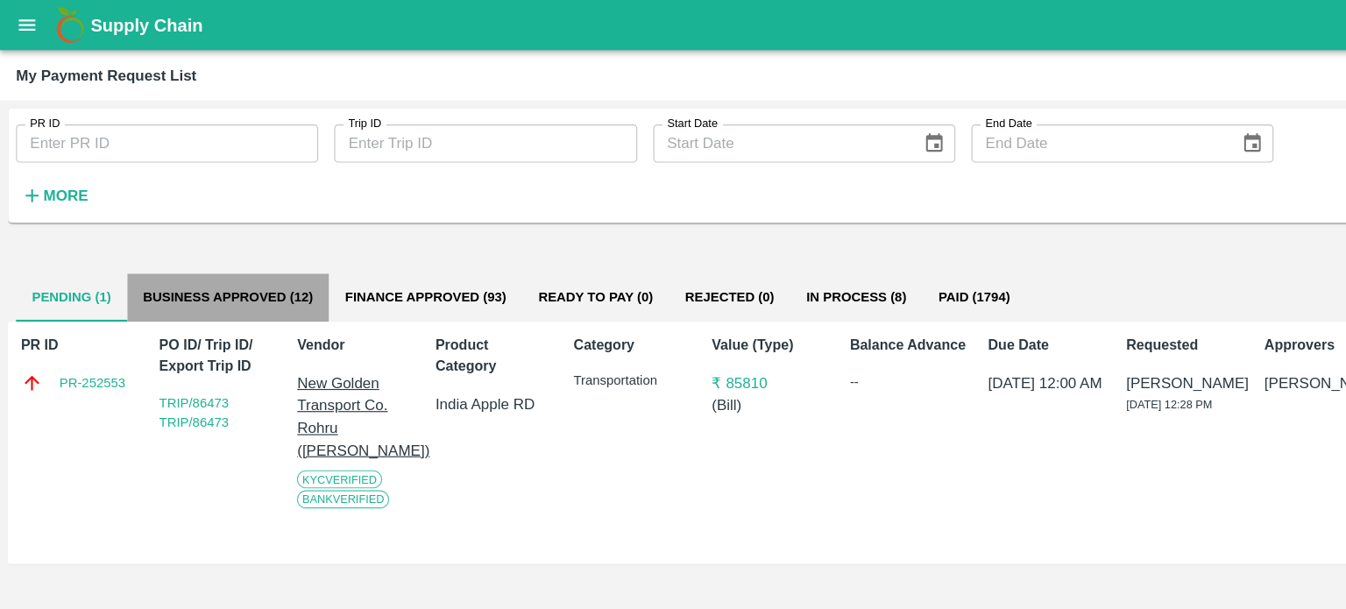
click at [222, 260] on button "Business Approved (12)" at bounding box center [199, 260] width 176 height 42
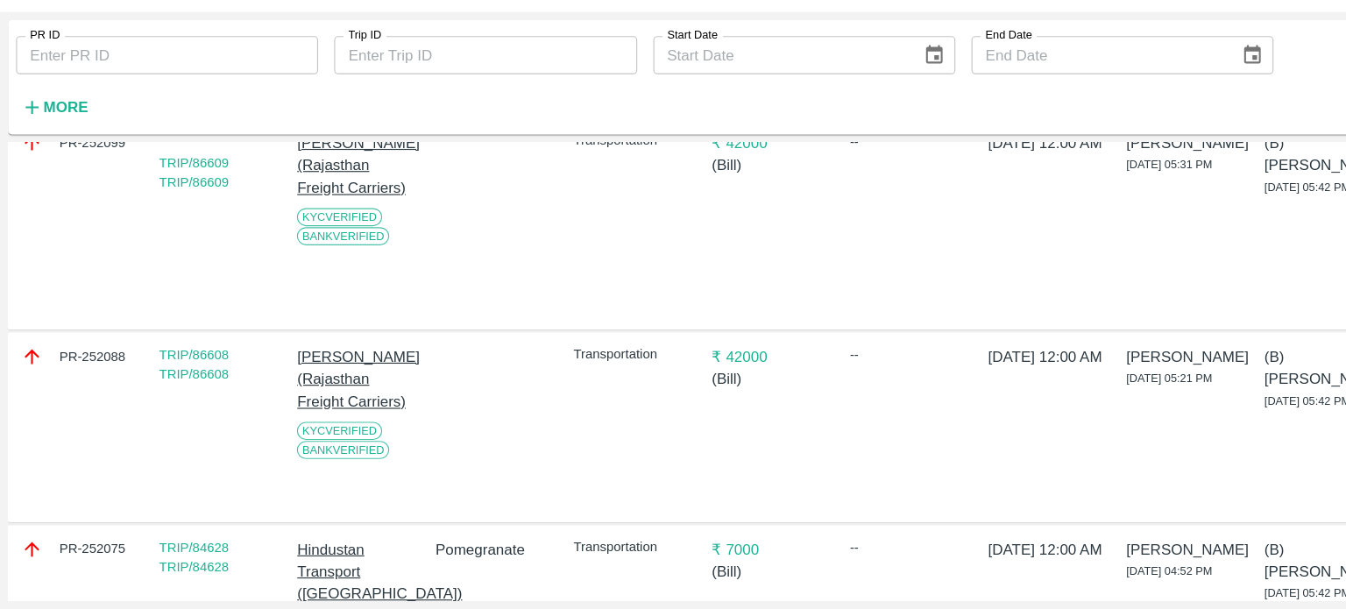
scroll to position [0, 0]
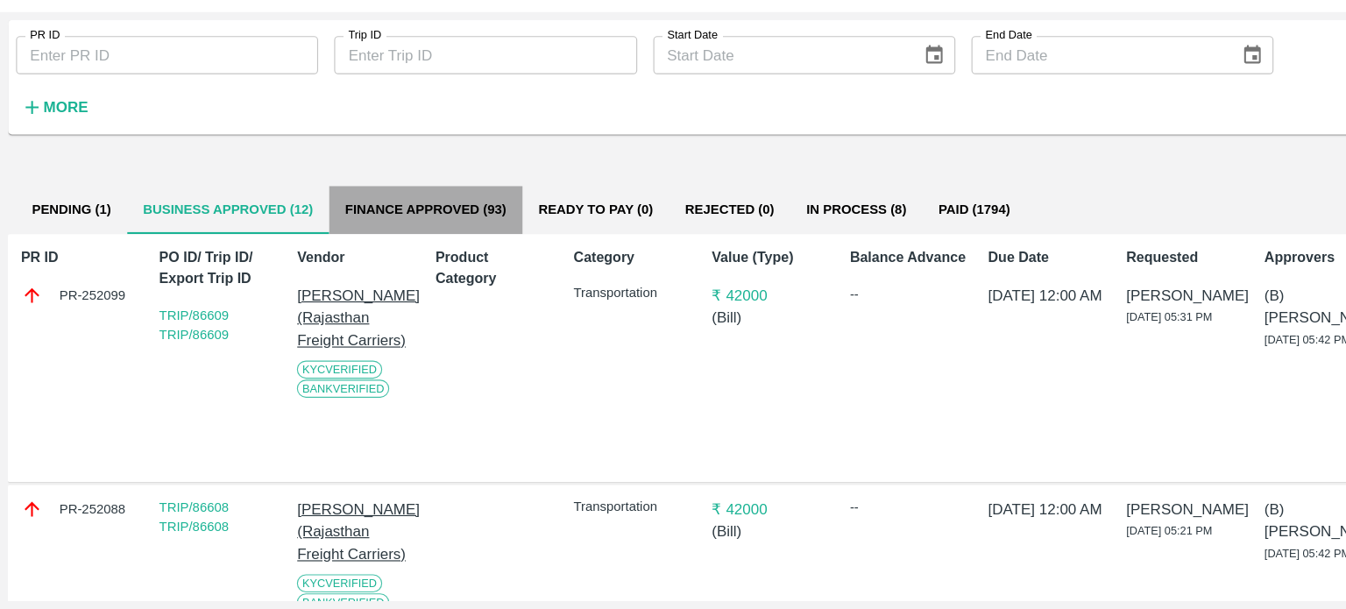
click at [322, 261] on button "Finance Approved (93)" at bounding box center [371, 260] width 169 height 42
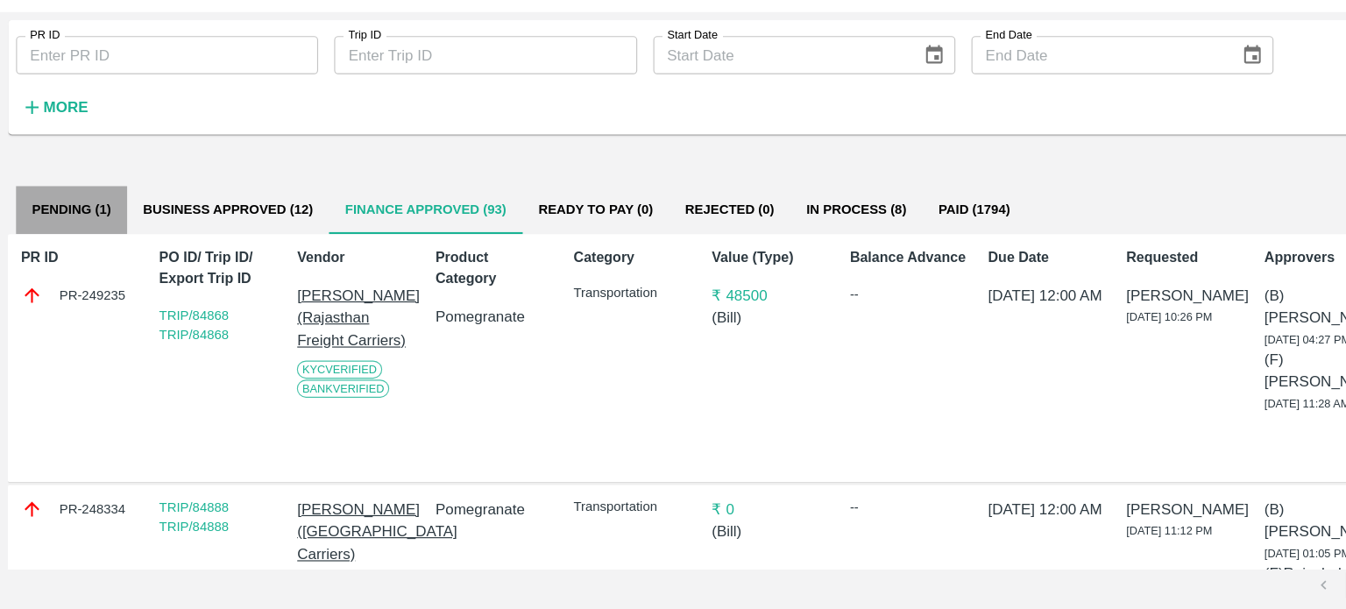
click at [68, 246] on button "Pending (1)" at bounding box center [62, 260] width 97 height 42
